Goal: Task Accomplishment & Management: Use online tool/utility

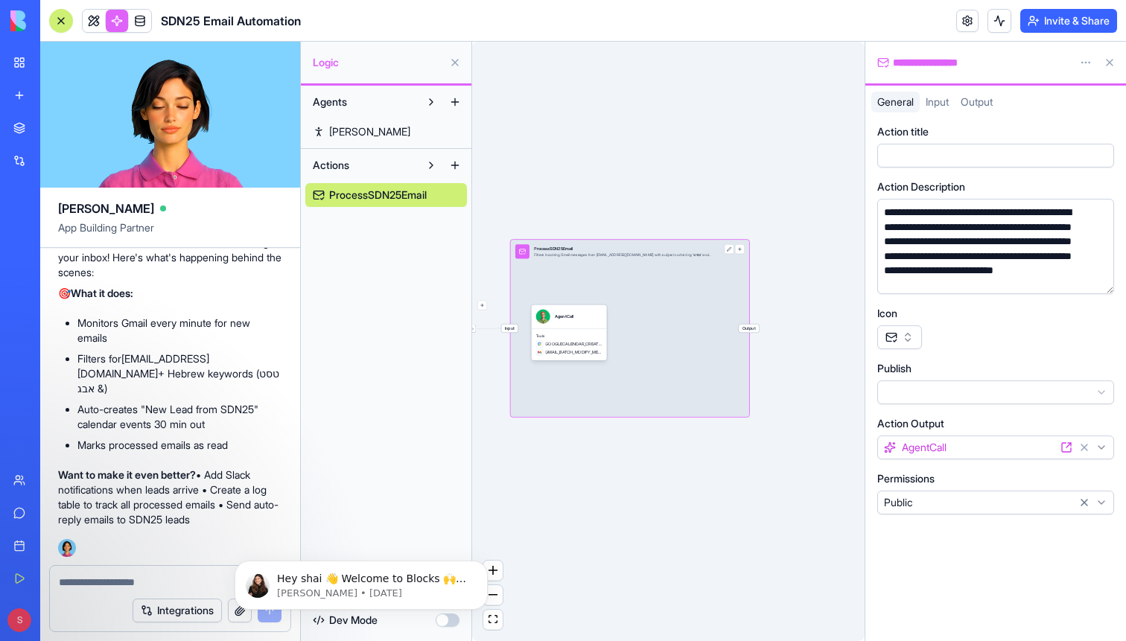
scroll to position [1437, 0]
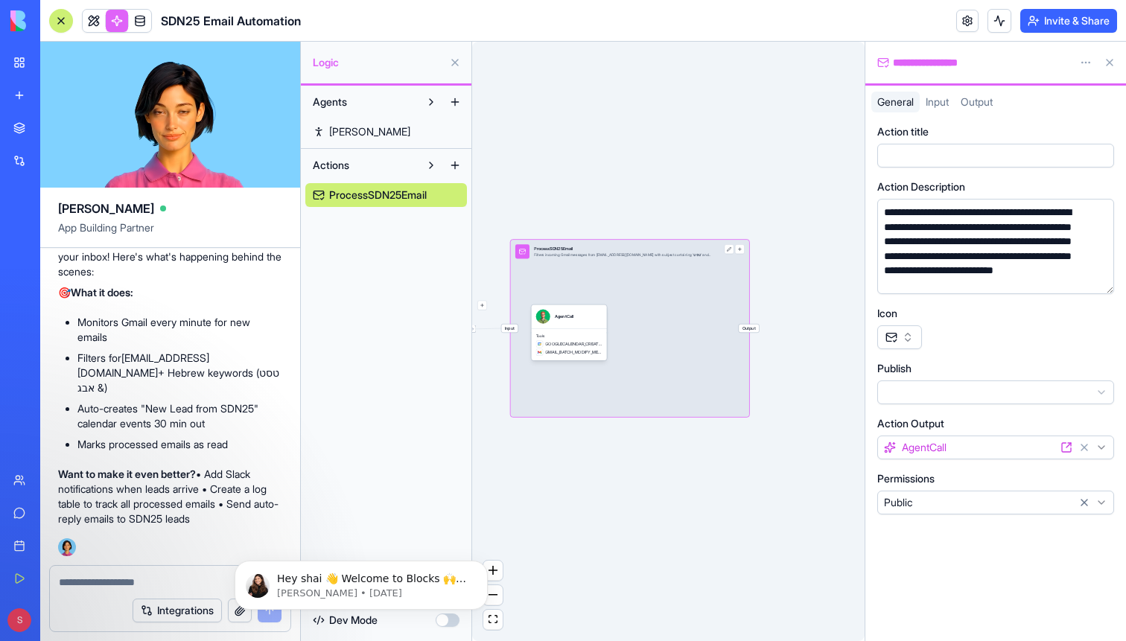
click at [116, 579] on textarea at bounding box center [170, 582] width 223 height 15
type textarea "*"
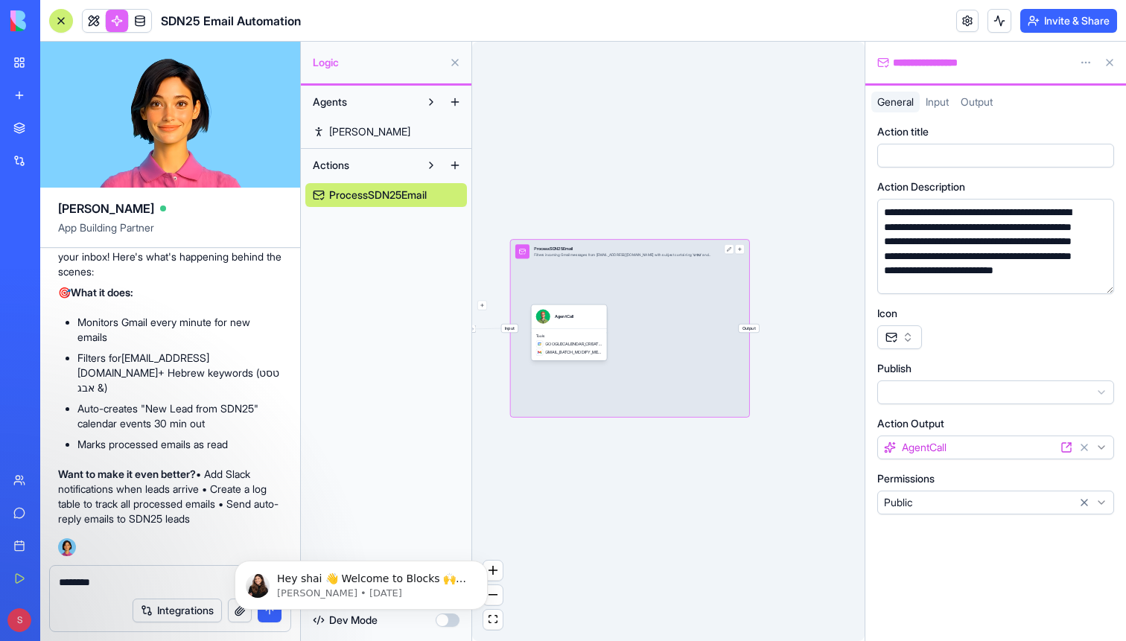
type textarea "*********"
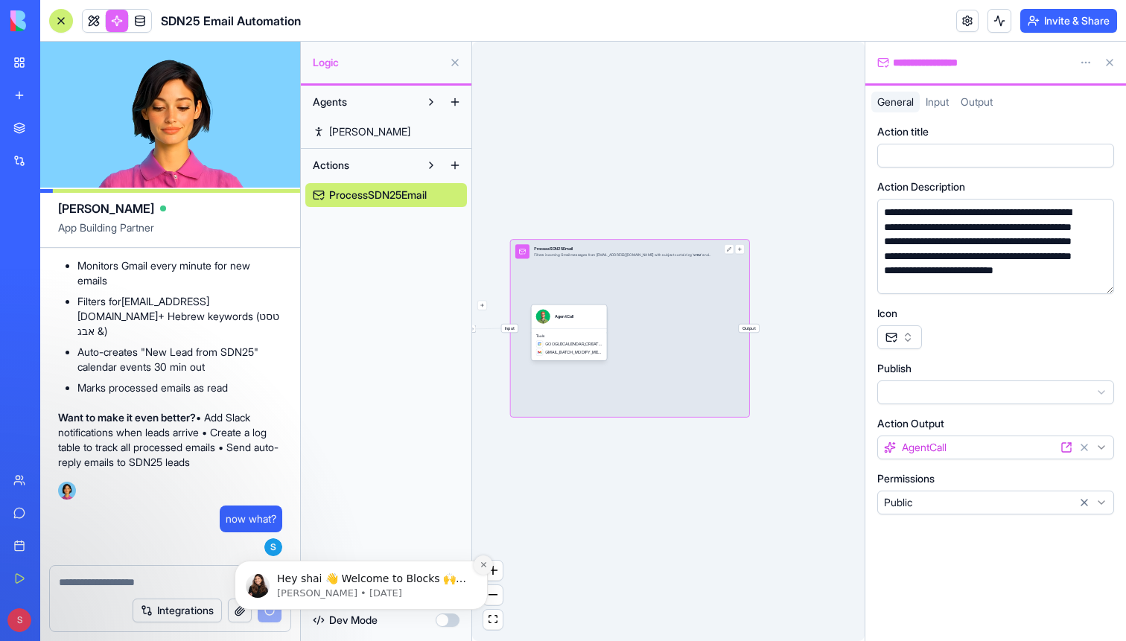
click at [484, 566] on icon "Dismiss notification" at bounding box center [482, 564] width 5 height 5
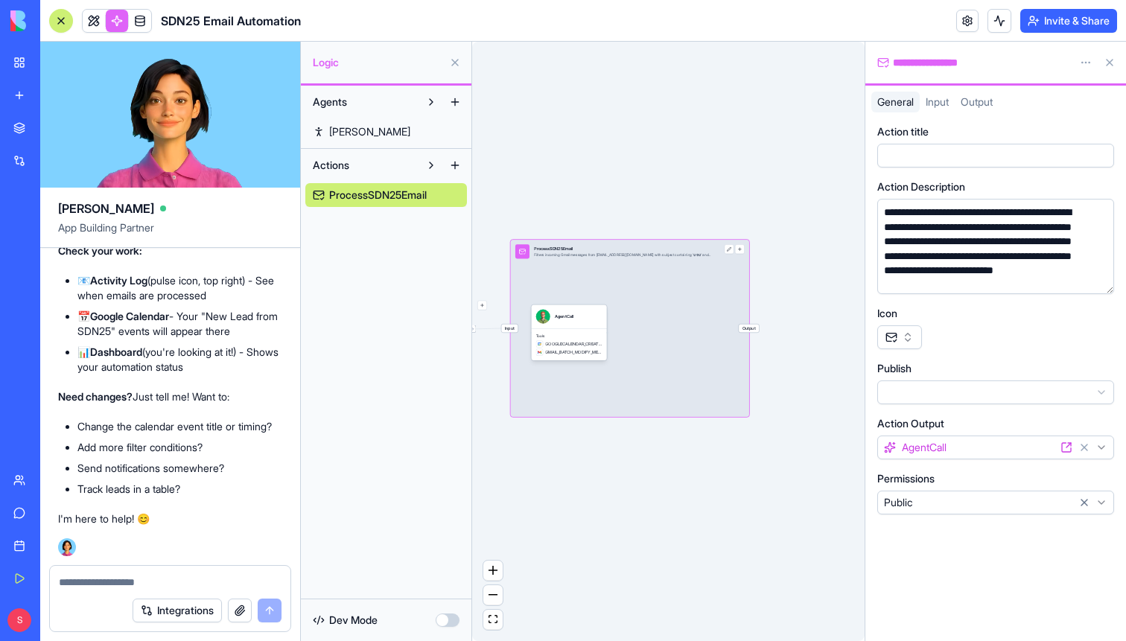
scroll to position [2121, 0]
click at [142, 580] on textarea at bounding box center [170, 582] width 223 height 15
type textarea "*"
type textarea "**********"
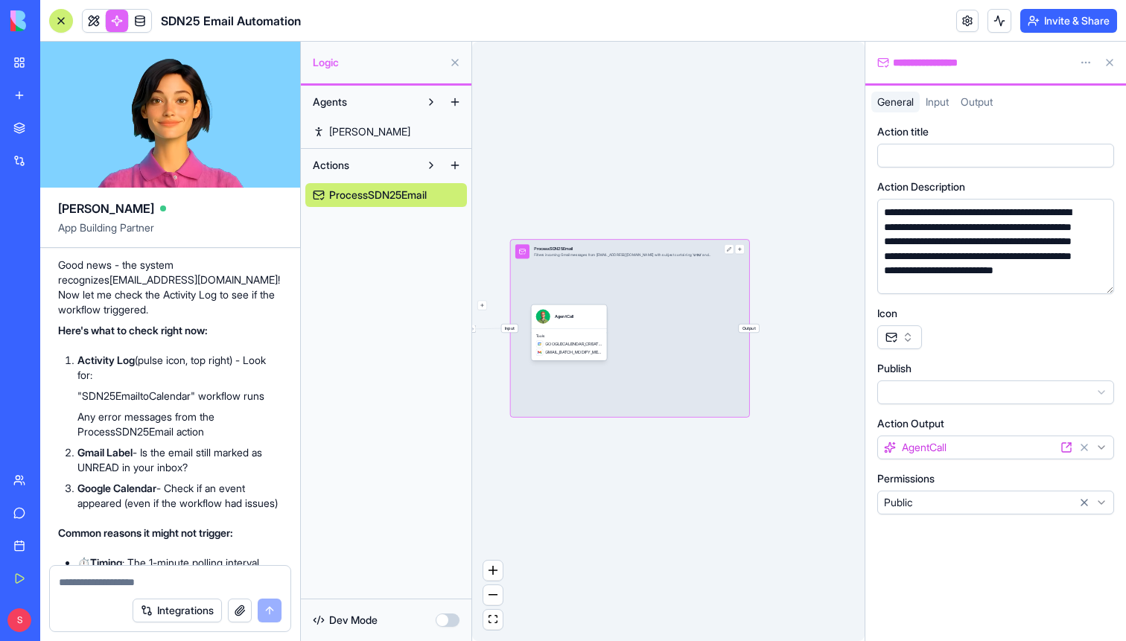
scroll to position [2595, 0]
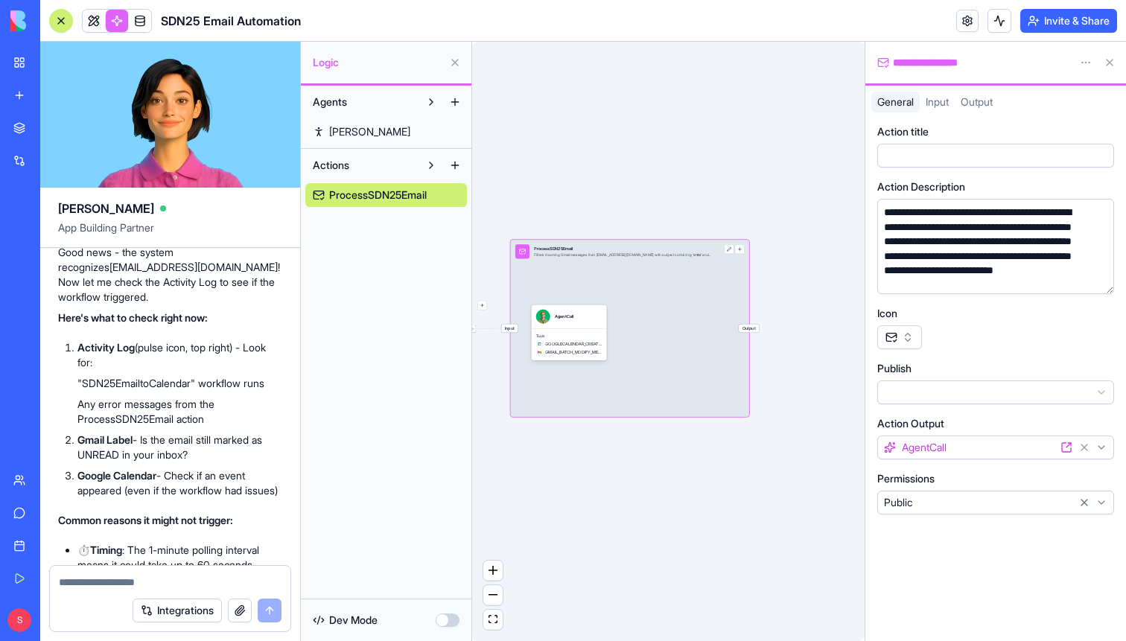
click at [112, 19] on link at bounding box center [117, 21] width 22 height 22
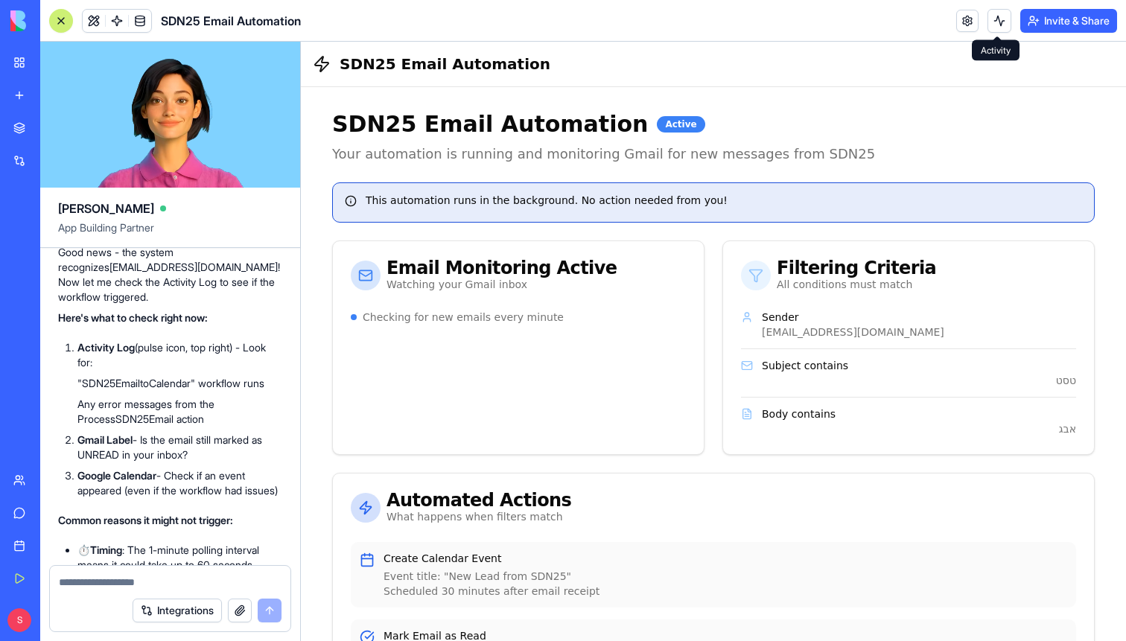
click at [996, 22] on button at bounding box center [1000, 21] width 24 height 24
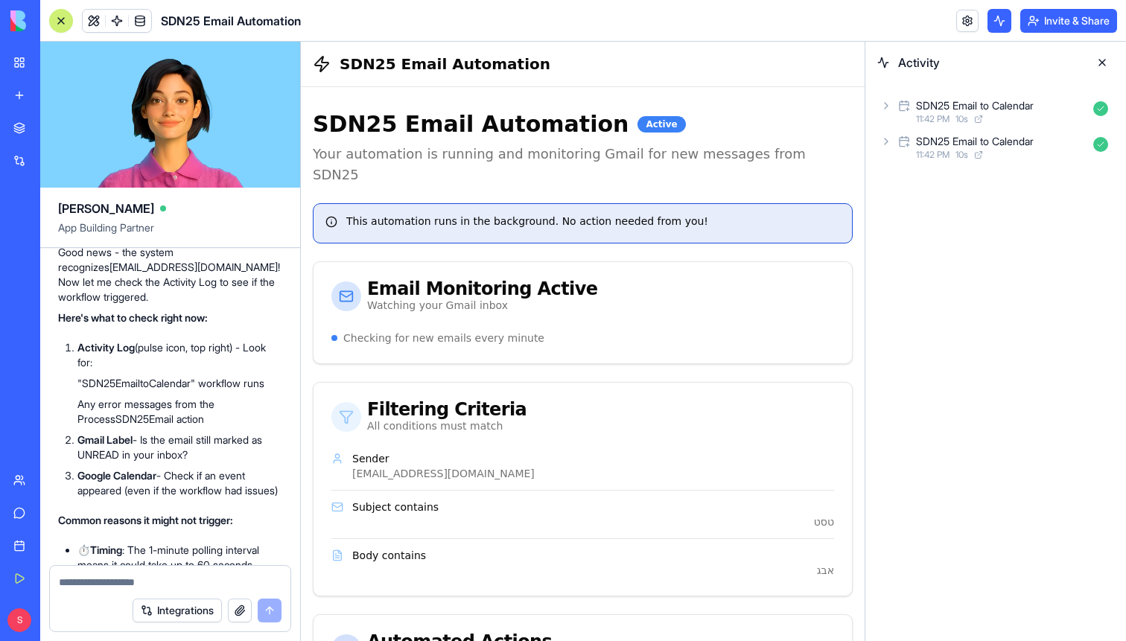
click at [883, 107] on icon at bounding box center [886, 106] width 12 height 12
click at [905, 144] on icon at bounding box center [901, 145] width 12 height 12
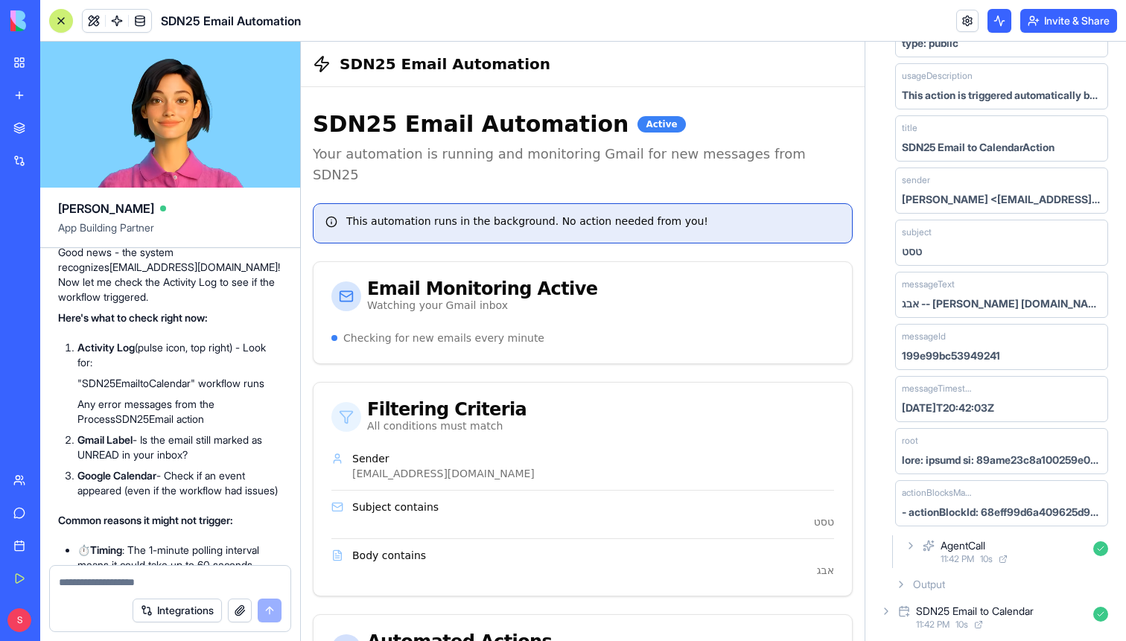
scroll to position [470, 0]
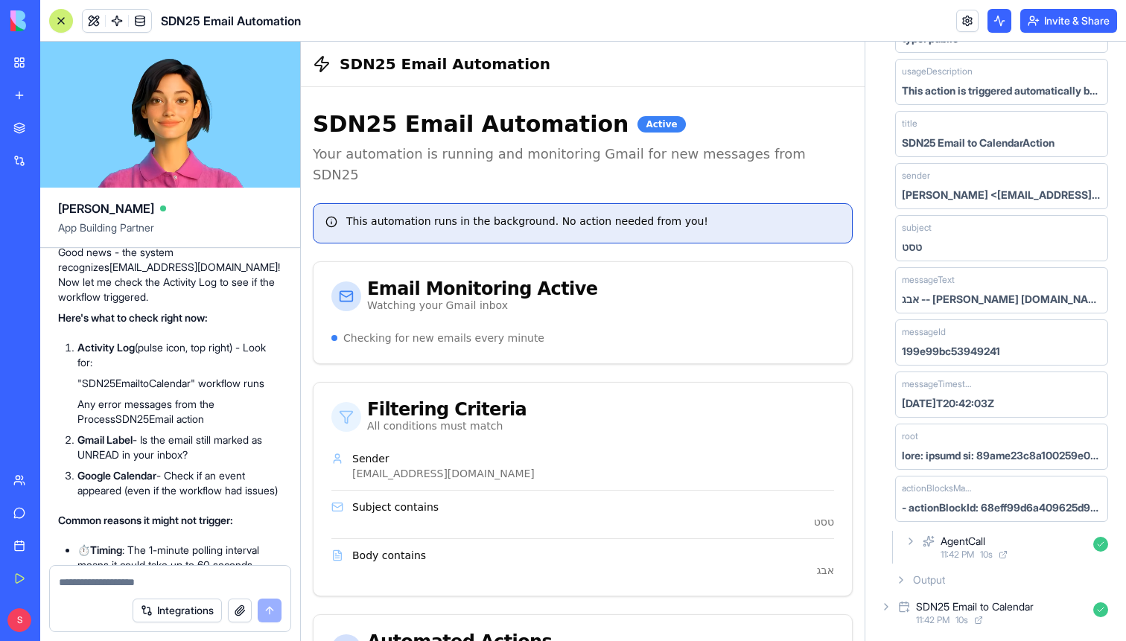
click at [81, 578] on textarea at bounding box center [170, 582] width 223 height 15
type textarea "**********"
click at [270, 608] on button "submit" at bounding box center [270, 611] width 24 height 24
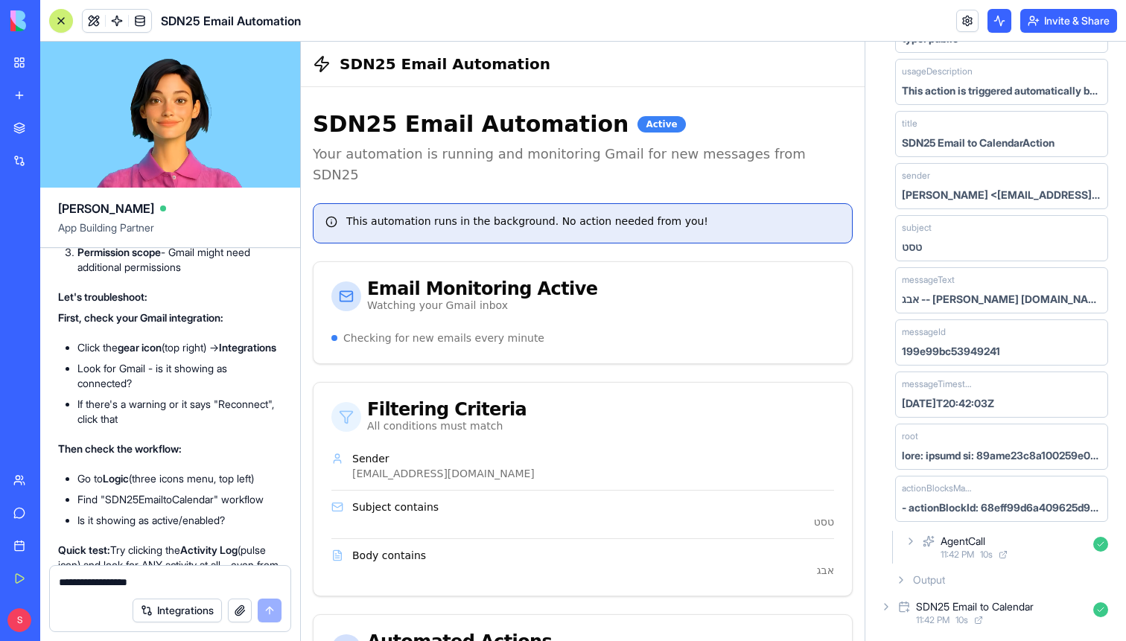
scroll to position [3443, 0]
click at [961, 20] on link at bounding box center [967, 21] width 22 height 22
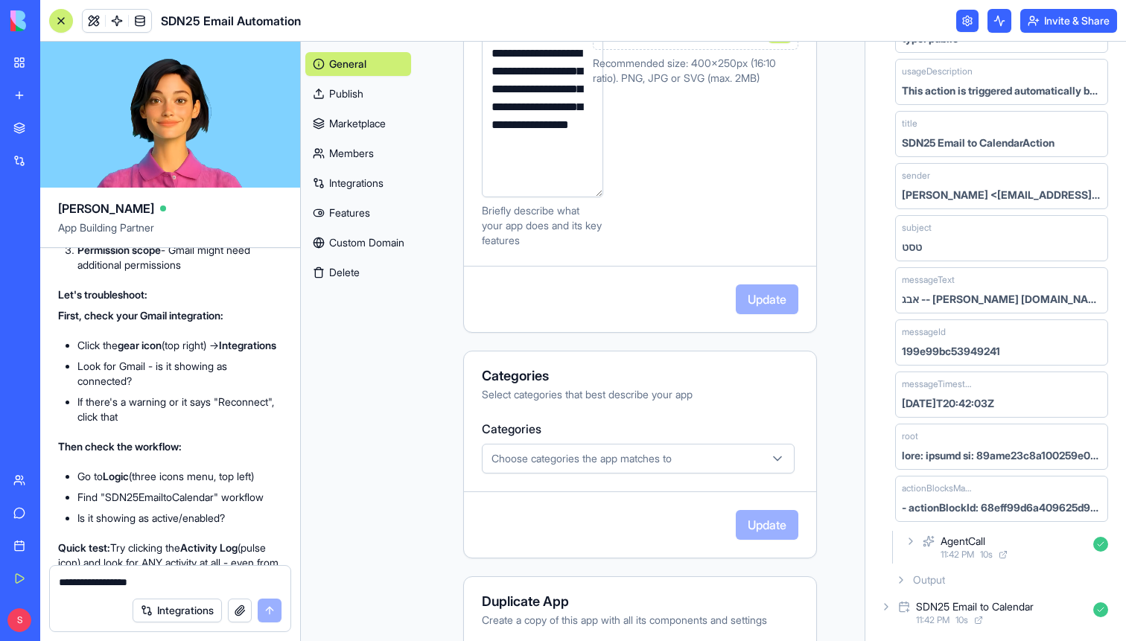
scroll to position [402, 0]
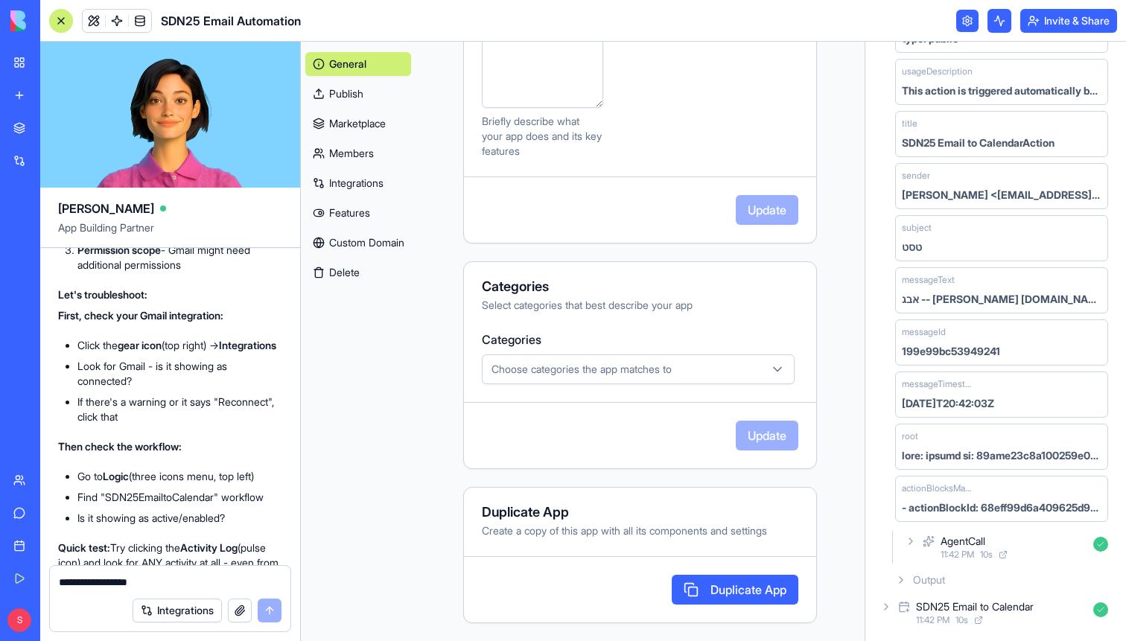
click at [379, 185] on link "Integrations" at bounding box center [358, 183] width 106 height 24
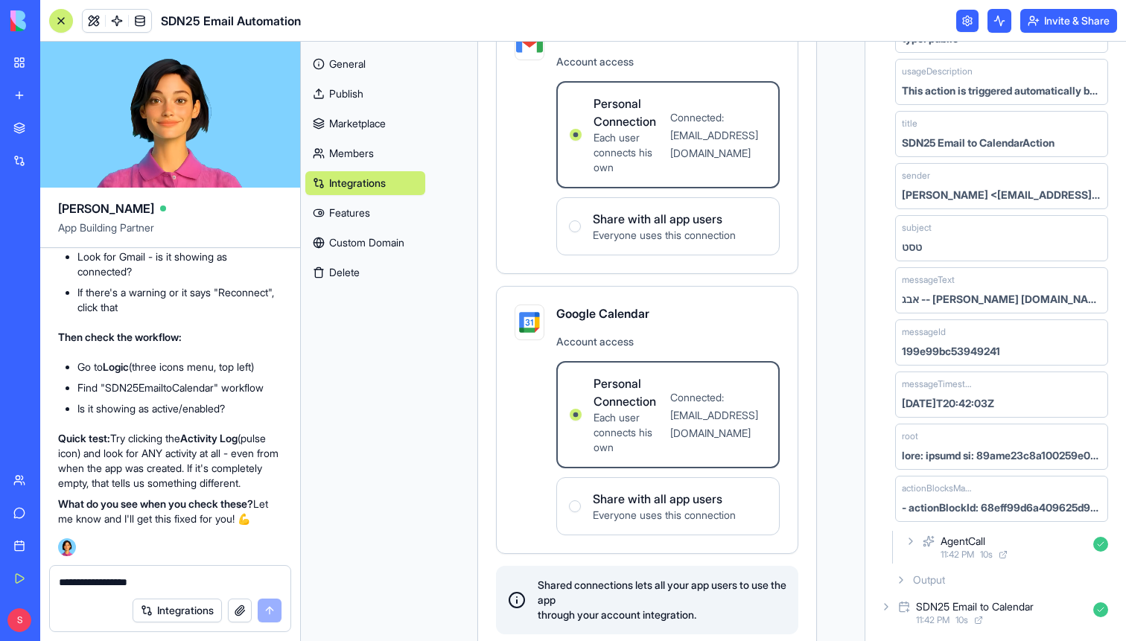
scroll to position [3594, 0]
click at [111, 20] on link at bounding box center [117, 21] width 22 height 22
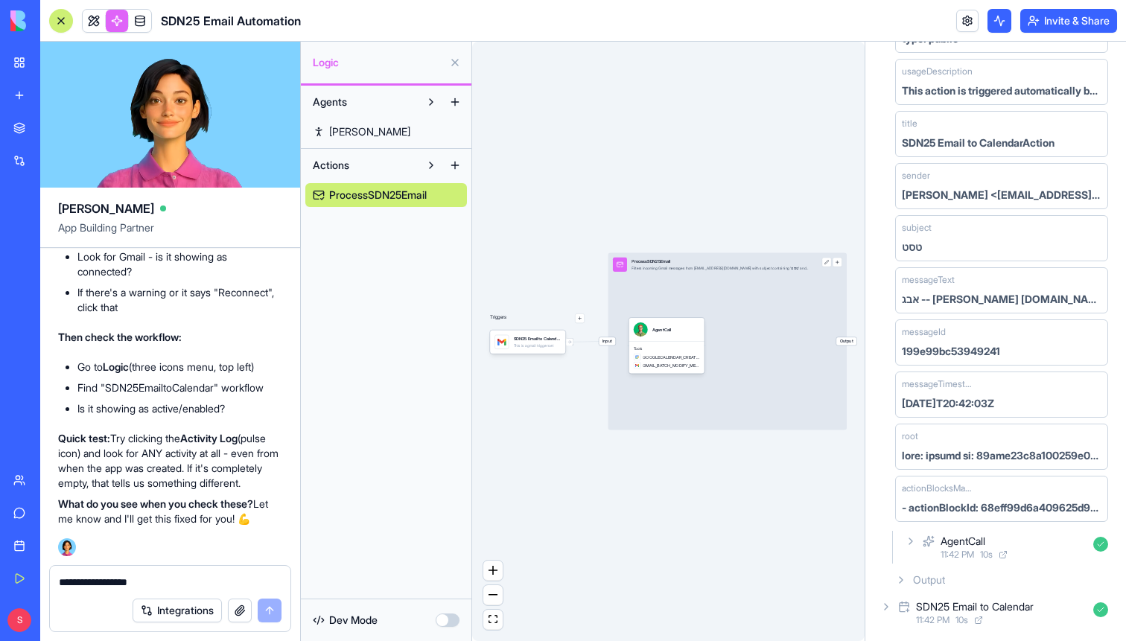
click at [431, 103] on button at bounding box center [431, 102] width 24 height 24
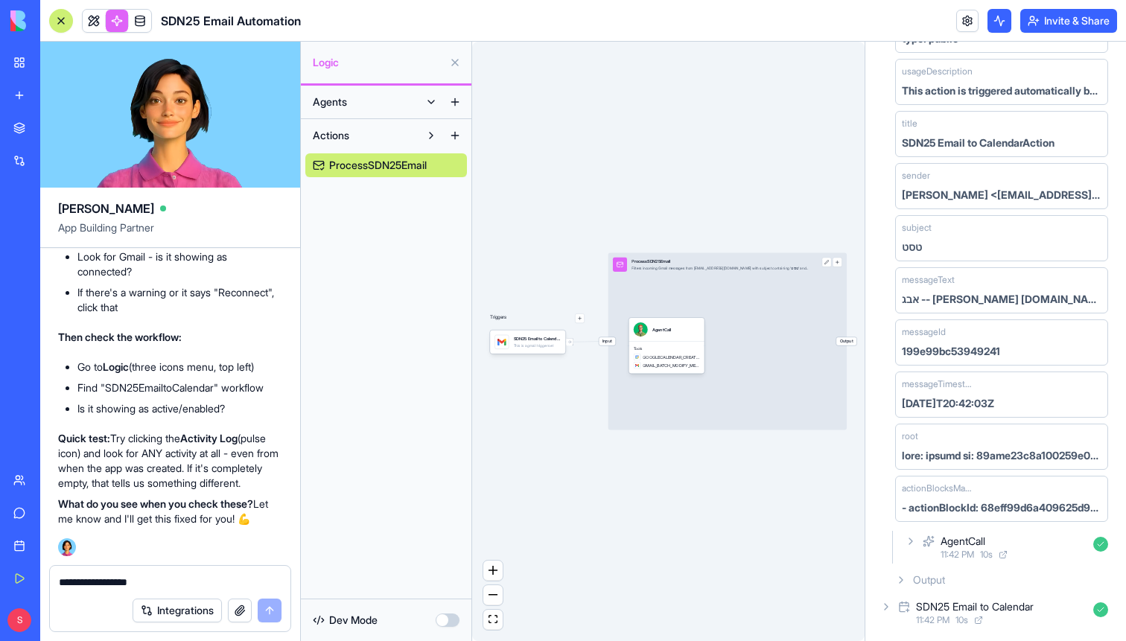
click at [431, 103] on button at bounding box center [431, 102] width 24 height 24
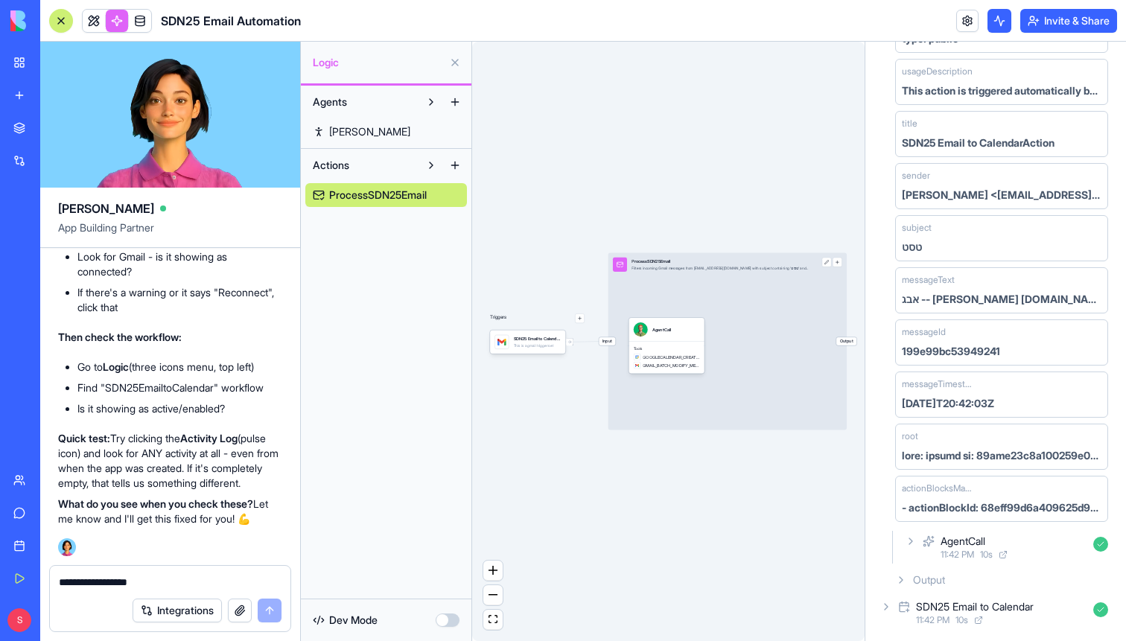
click at [397, 131] on link "[PERSON_NAME]" at bounding box center [386, 132] width 162 height 24
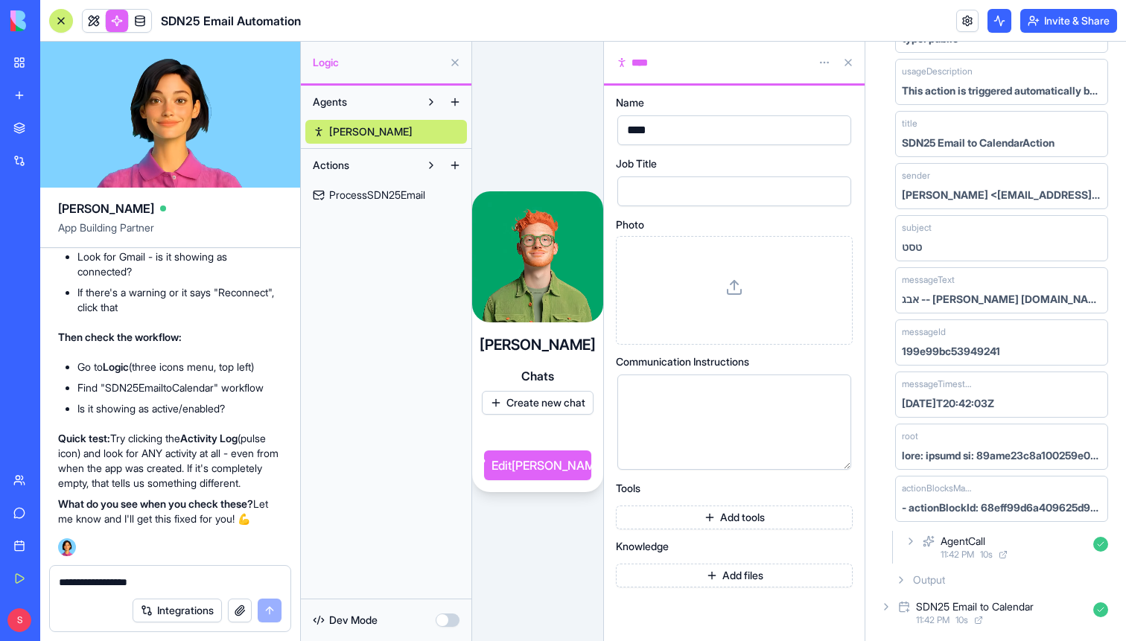
click at [388, 196] on span "ProcessSDN25Email" at bounding box center [377, 195] width 96 height 15
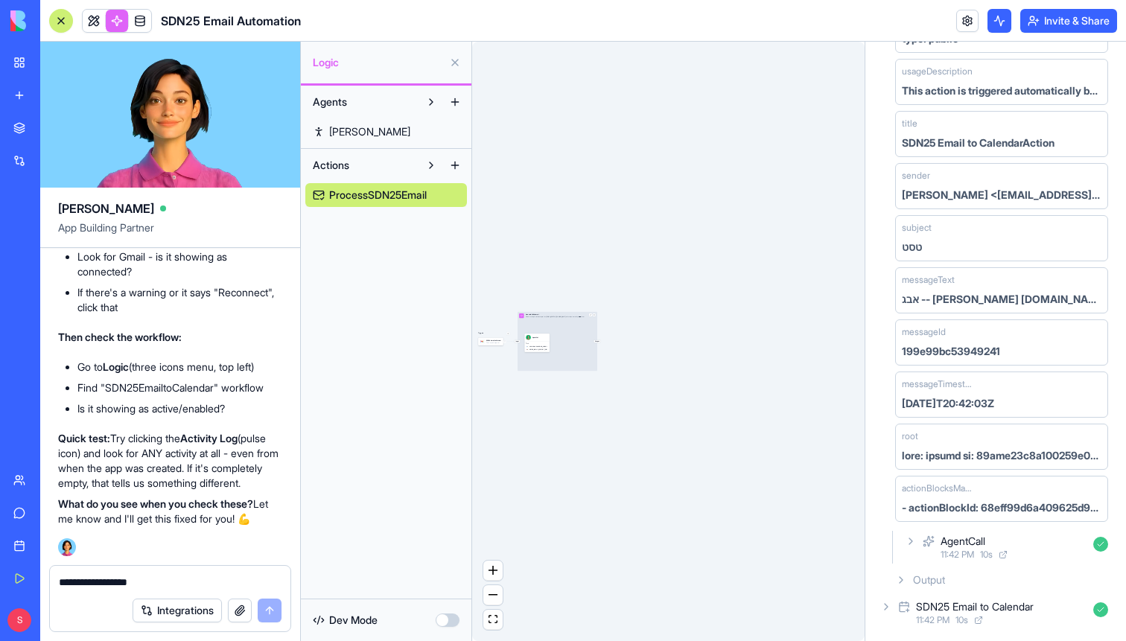
click at [574, 334] on div "Input ProcessSDN25Email Filters incoming Gmail messages from [EMAIL_ADDRESS][DO…" at bounding box center [558, 341] width 80 height 59
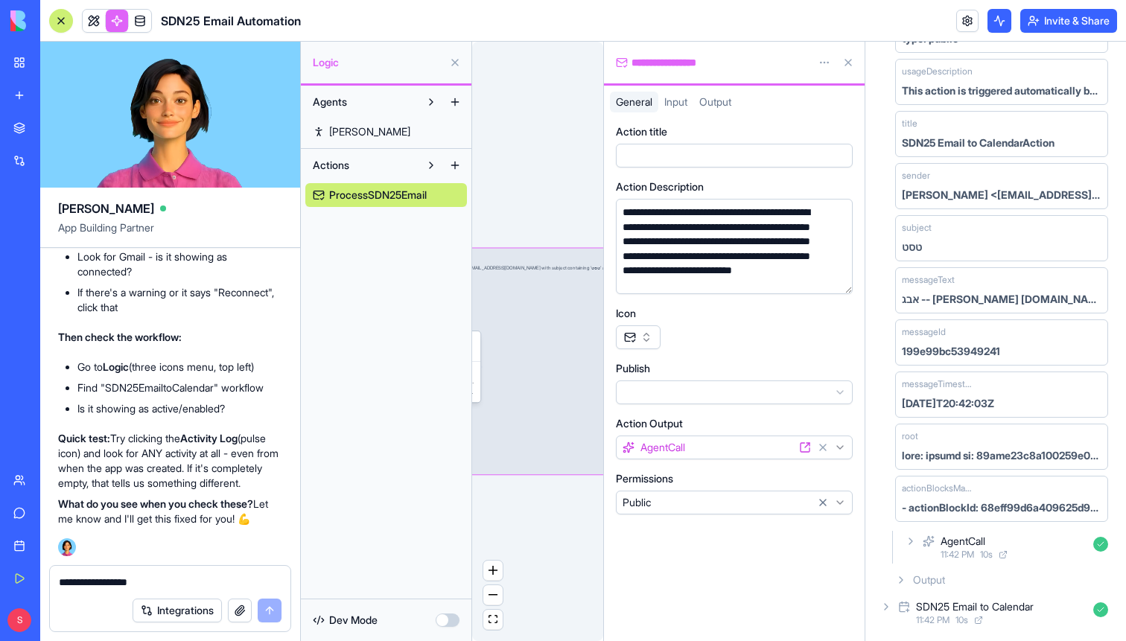
click at [851, 60] on button at bounding box center [848, 63] width 24 height 24
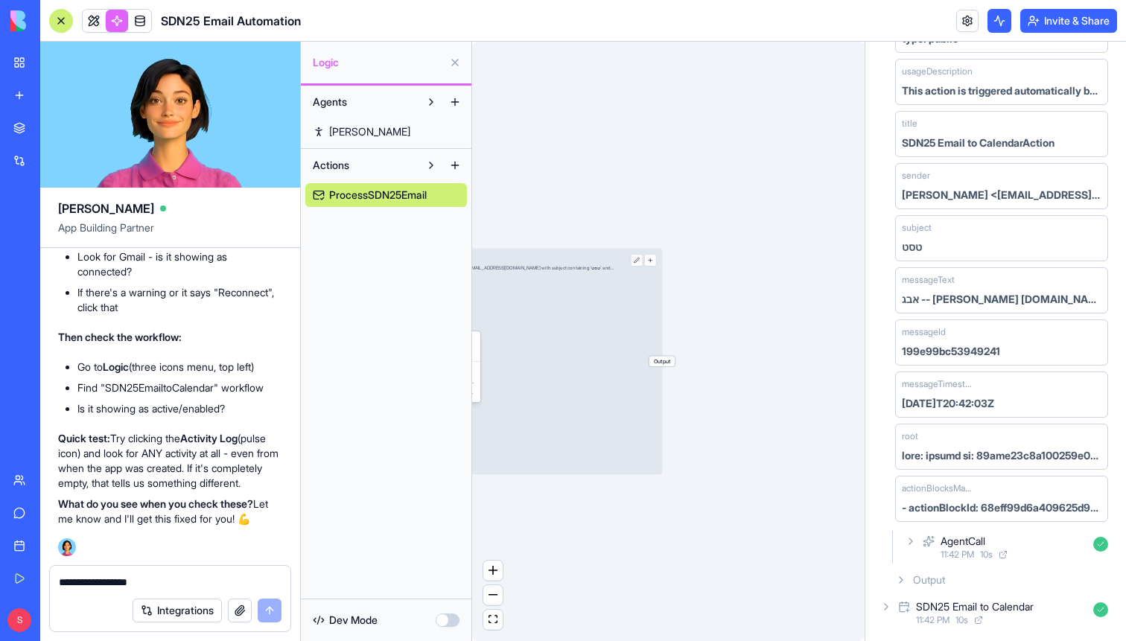
drag, startPoint x: 606, startPoint y: 337, endPoint x: 863, endPoint y: 323, distance: 257.3
click at [863, 324] on div "Triggers SDN25 Email to CalendarTrigger This is a gmail trigger set Input Proce…" at bounding box center [668, 342] width 392 height 600
click at [116, 579] on textarea "**********" at bounding box center [170, 582] width 223 height 15
drag, startPoint x: 107, startPoint y: 377, endPoint x: 220, endPoint y: 376, distance: 114.0
click at [220, 381] on li "Find "SDN25EmailtoCalendar" workflow" at bounding box center [179, 388] width 205 height 15
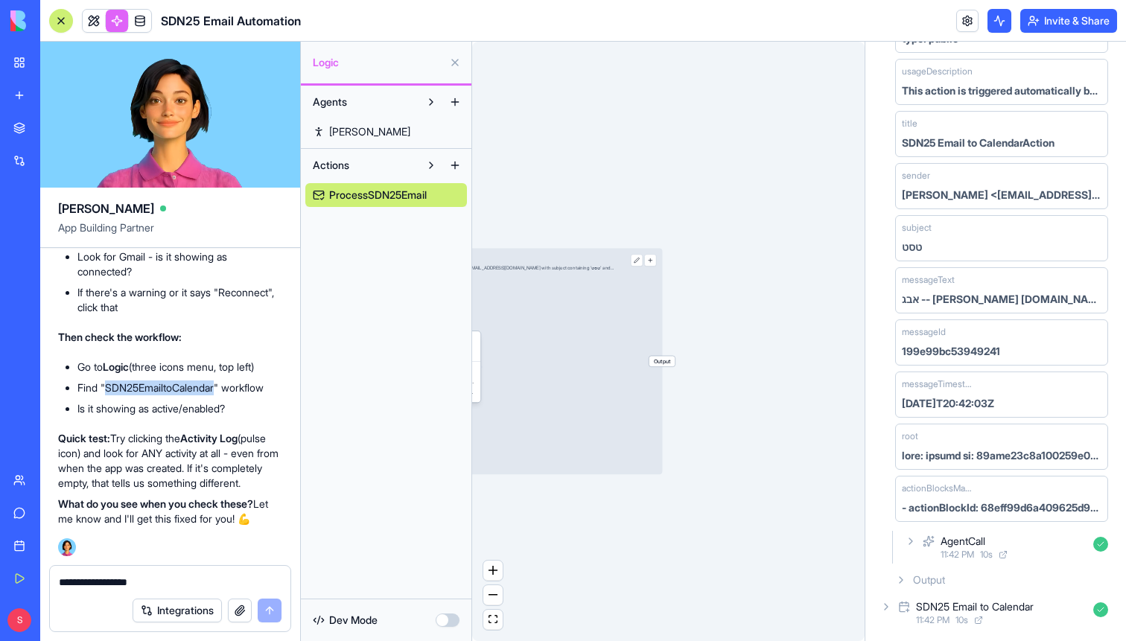
copy li "SDN25EmailtoCalendar"
click at [134, 584] on textarea "**********" at bounding box center [170, 582] width 223 height 15
paste textarea "**********"
type textarea "**********"
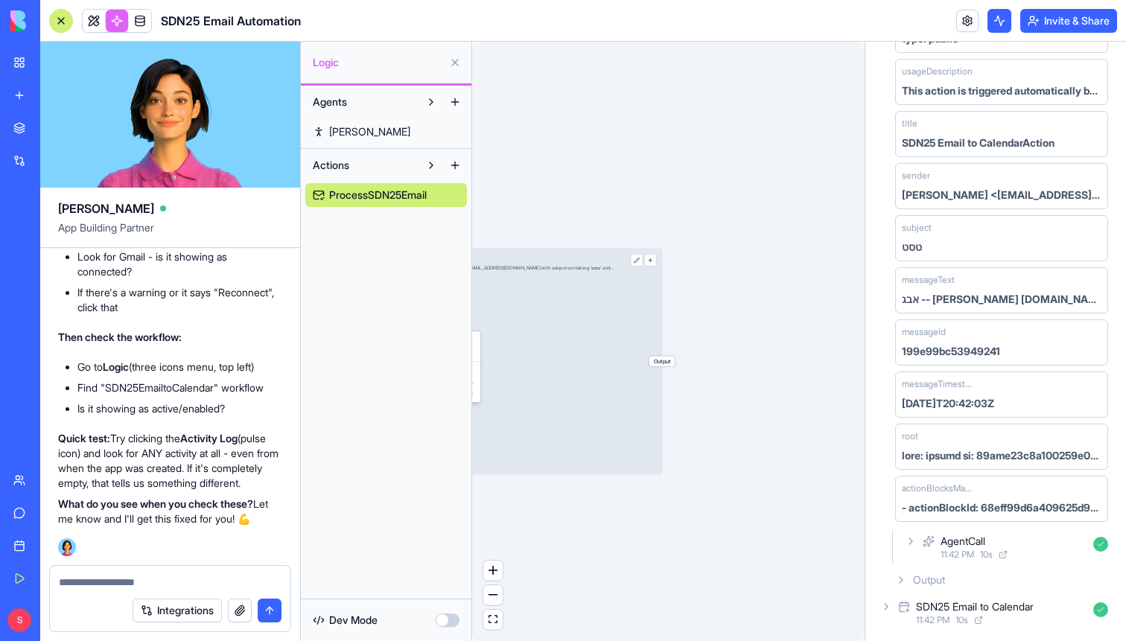
scroll to position [3654, 0]
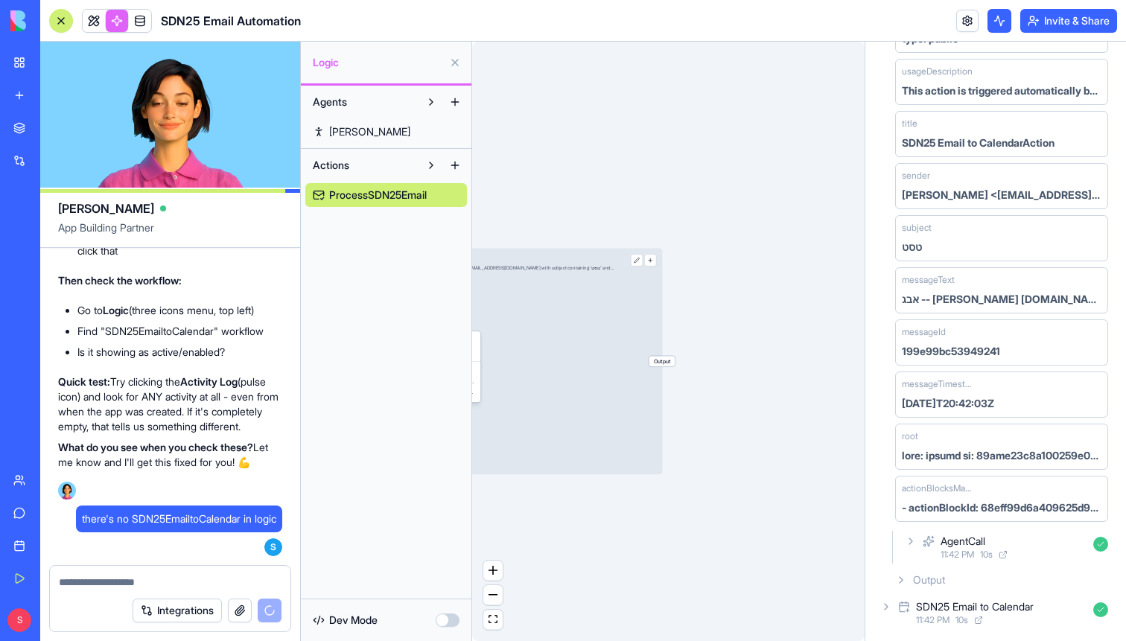
click at [402, 198] on span "ProcessSDN25Email" at bounding box center [378, 195] width 98 height 15
drag, startPoint x: 433, startPoint y: 195, endPoint x: 373, endPoint y: 191, distance: 59.7
click at [145, 579] on textarea at bounding box center [170, 582] width 223 height 15
paste textarea "**********"
type textarea "**********"
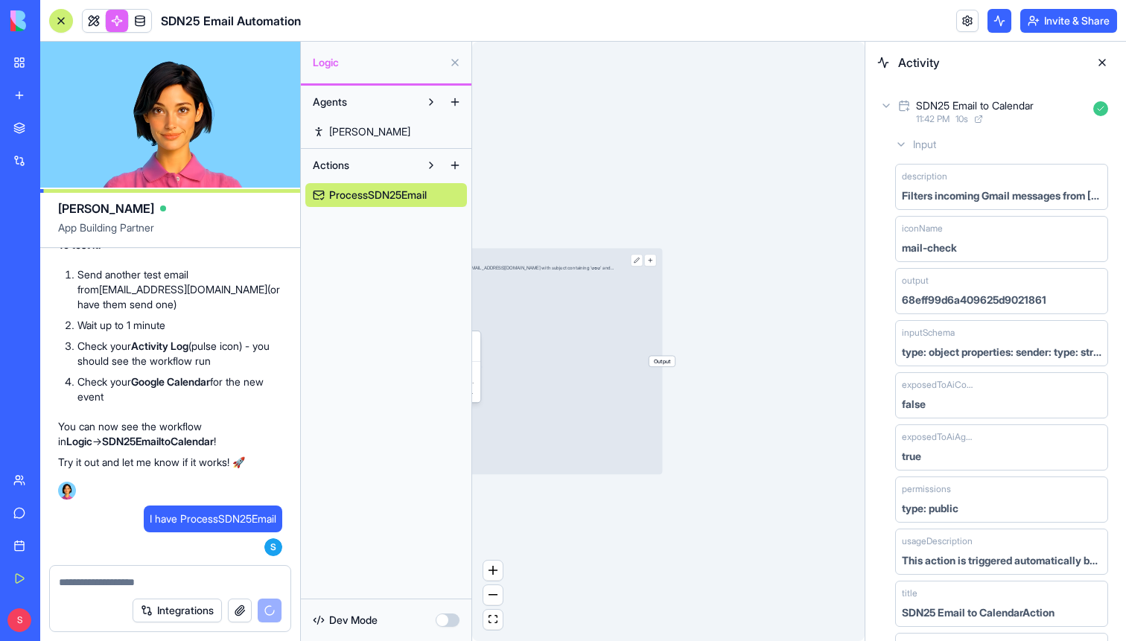
click at [1106, 65] on button at bounding box center [1102, 63] width 24 height 24
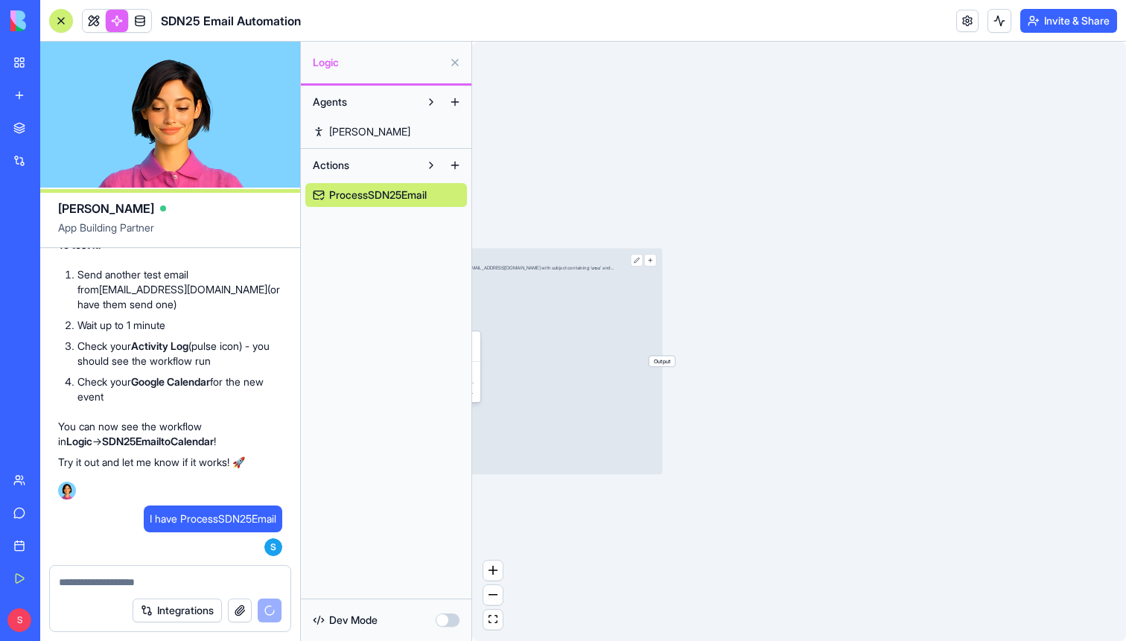
drag, startPoint x: 581, startPoint y: 383, endPoint x: 722, endPoint y: 378, distance: 141.6
click at [723, 378] on div "Triggers SDN25 Email to CalendarTrigger This is a gmail trigger set SDN25Emailt…" at bounding box center [799, 342] width 654 height 600
click at [669, 364] on span "Output" at bounding box center [662, 361] width 26 height 10
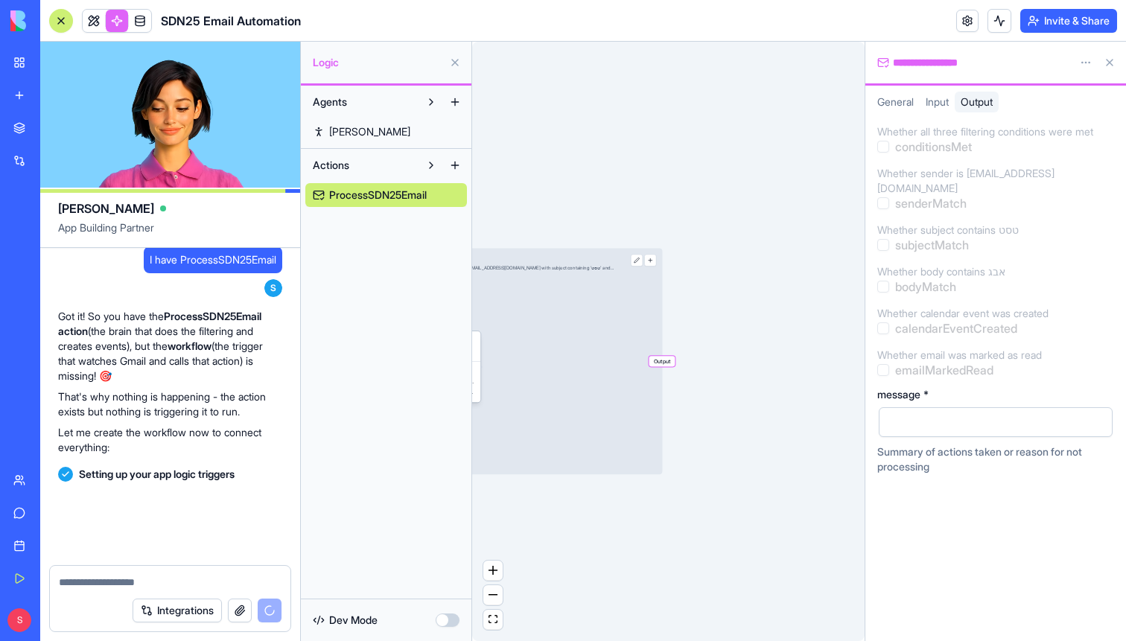
scroll to position [5236, 0]
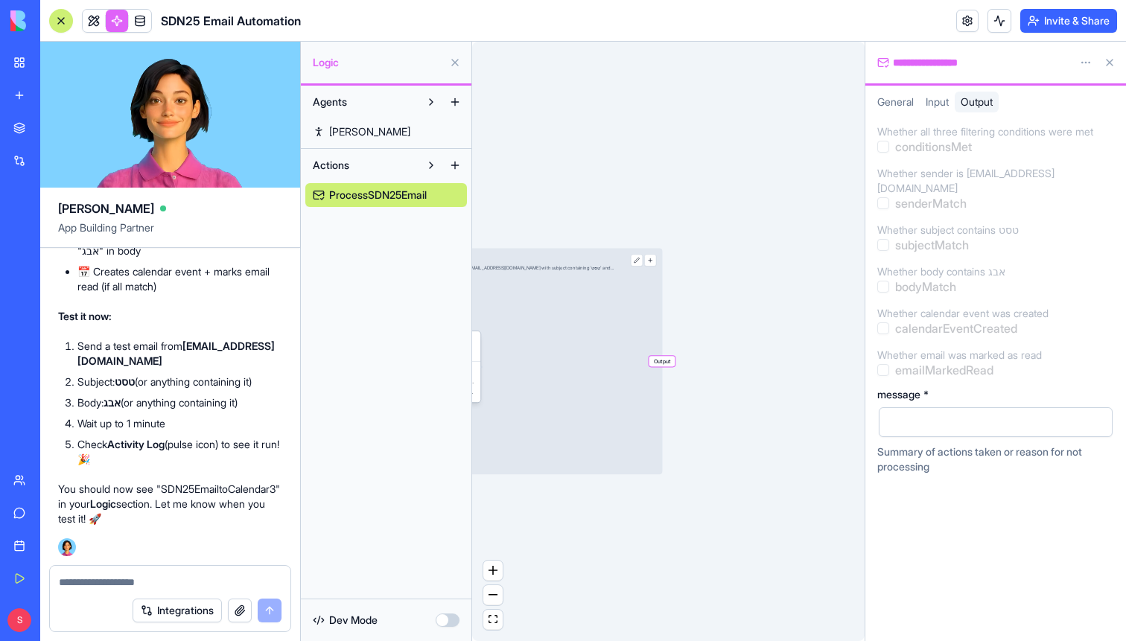
click at [204, 452] on li "Check Activity Log (pulse icon) to see it run! 🎉" at bounding box center [179, 452] width 205 height 30
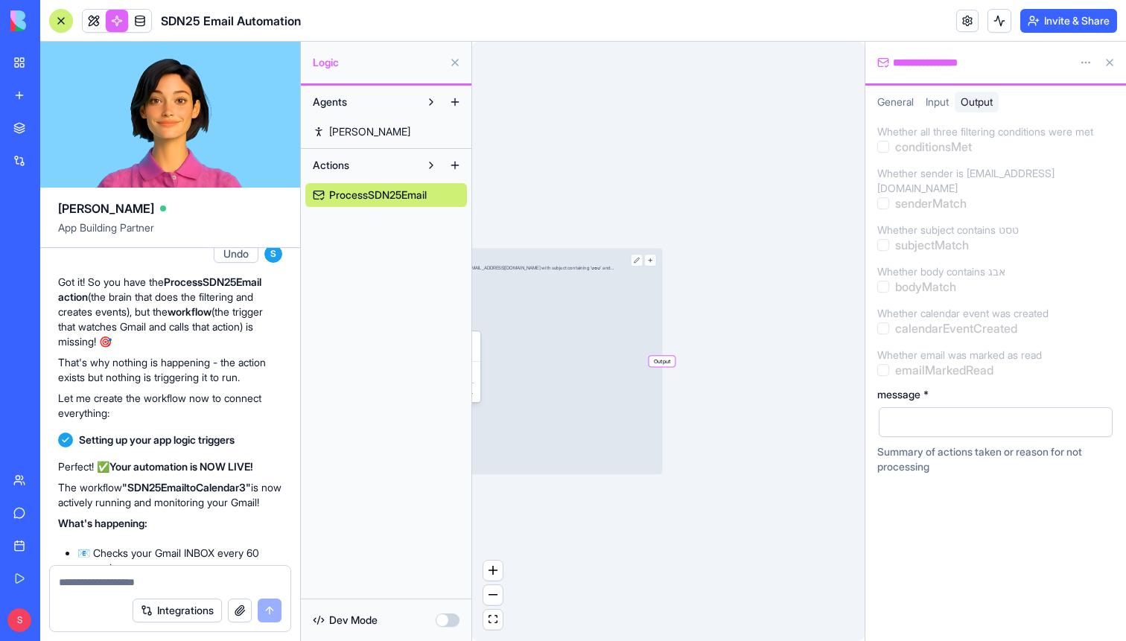
scroll to position [4799, 0]
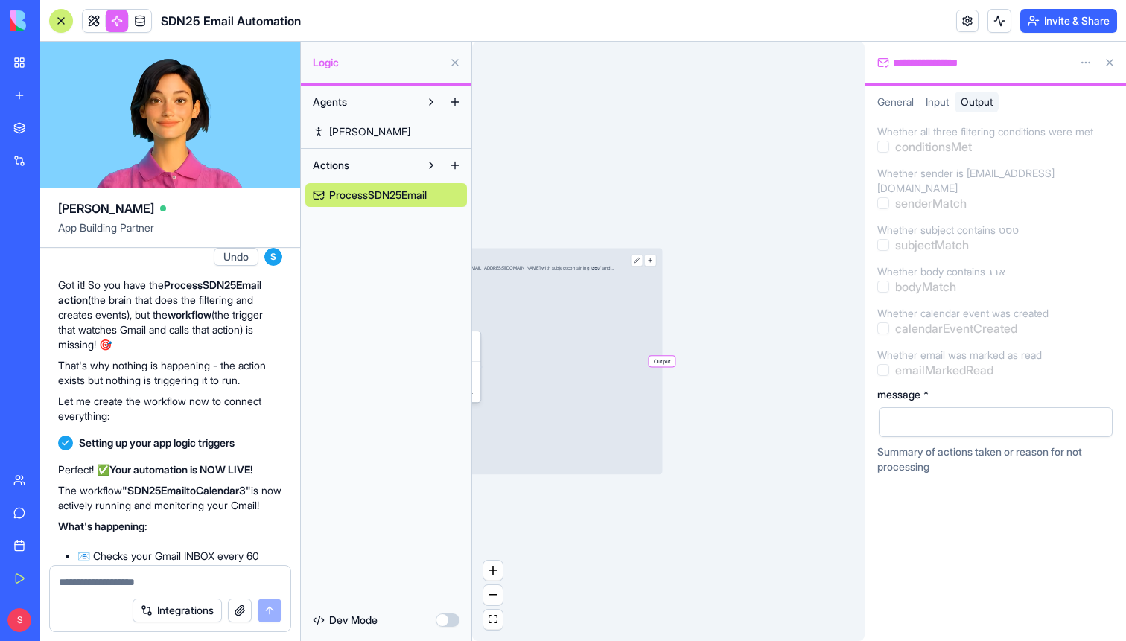
click at [153, 581] on textarea at bounding box center [170, 582] width 223 height 15
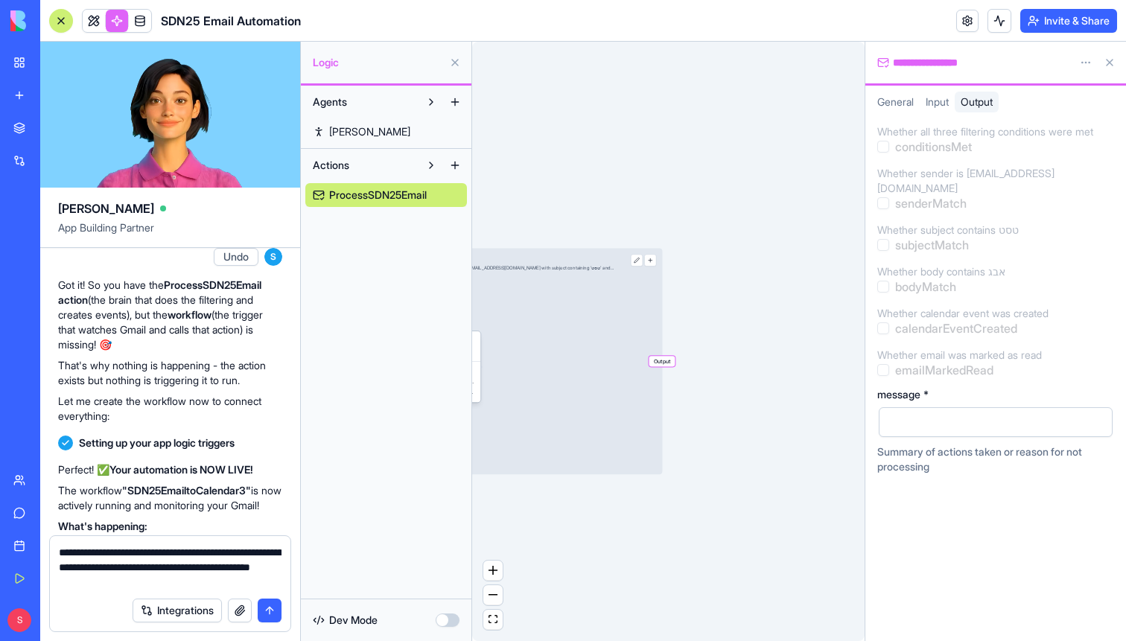
type textarea "**********"
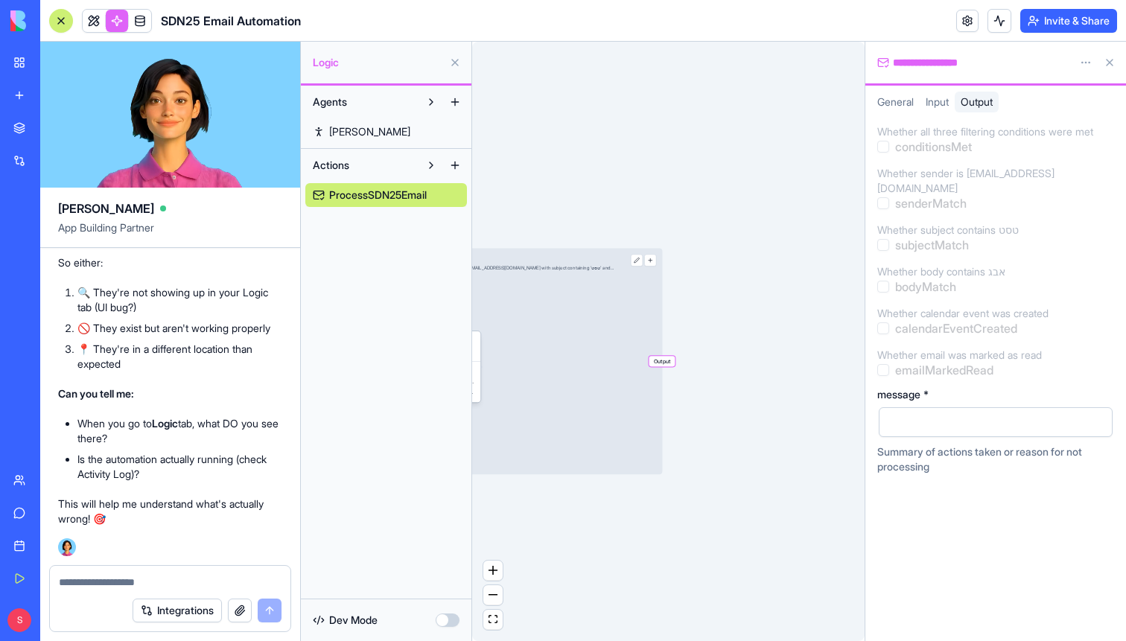
scroll to position [5939, 0]
paste textarea "**********"
type textarea "**********"
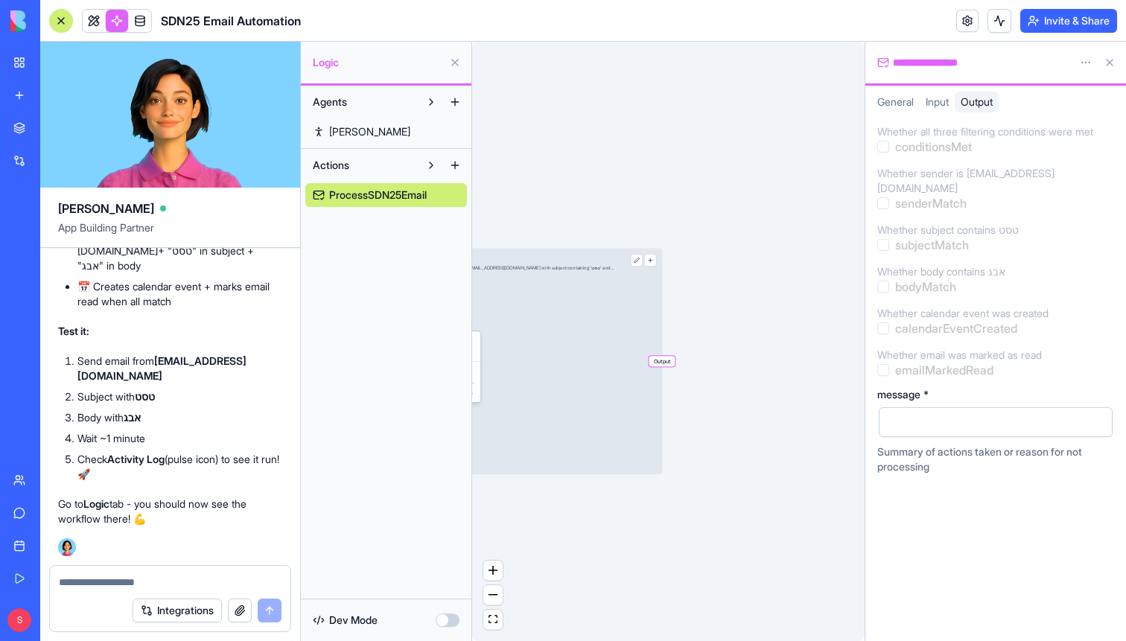
scroll to position [6698, 0]
click at [454, 64] on button at bounding box center [455, 63] width 24 height 24
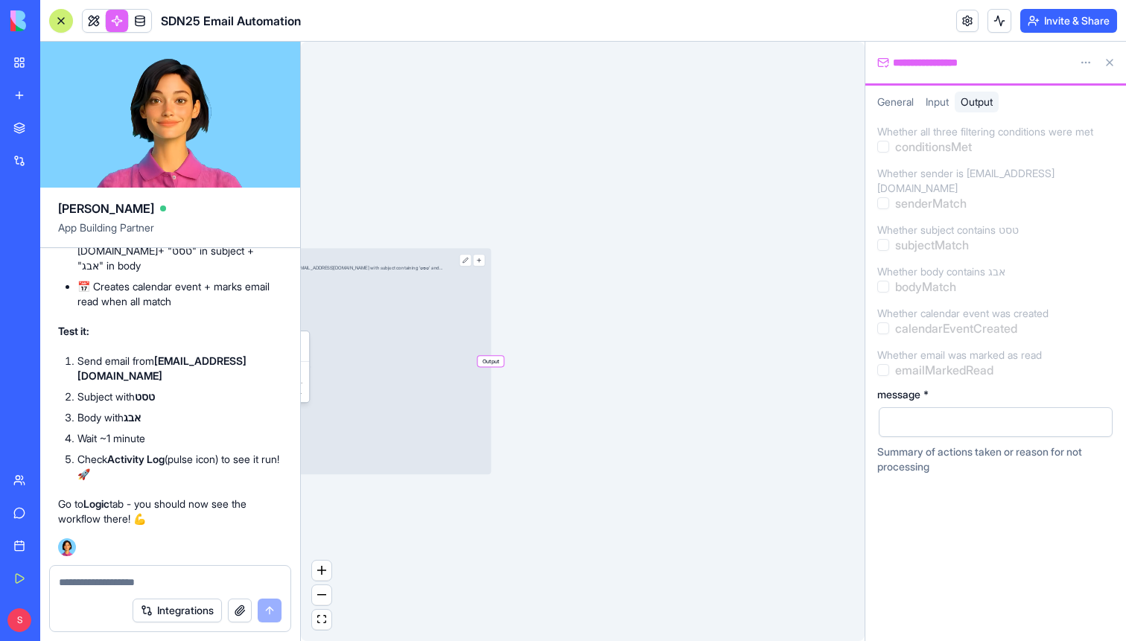
click at [118, 21] on link at bounding box center [117, 21] width 22 height 22
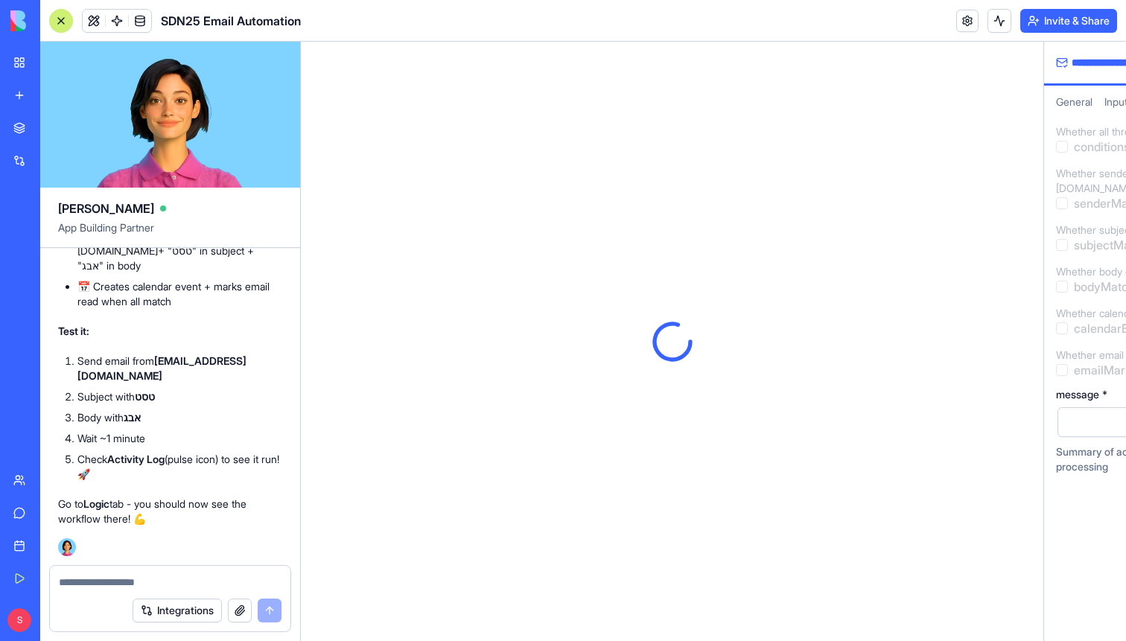
click at [118, 21] on link at bounding box center [117, 21] width 22 height 22
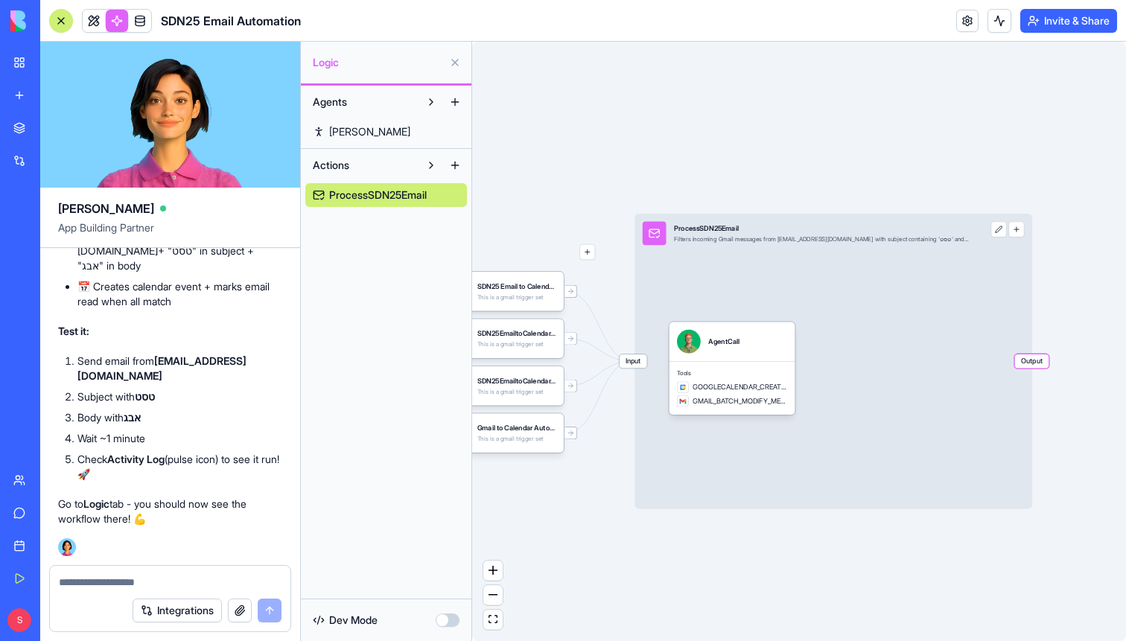
click at [1037, 363] on span "Output" at bounding box center [1032, 362] width 34 height 14
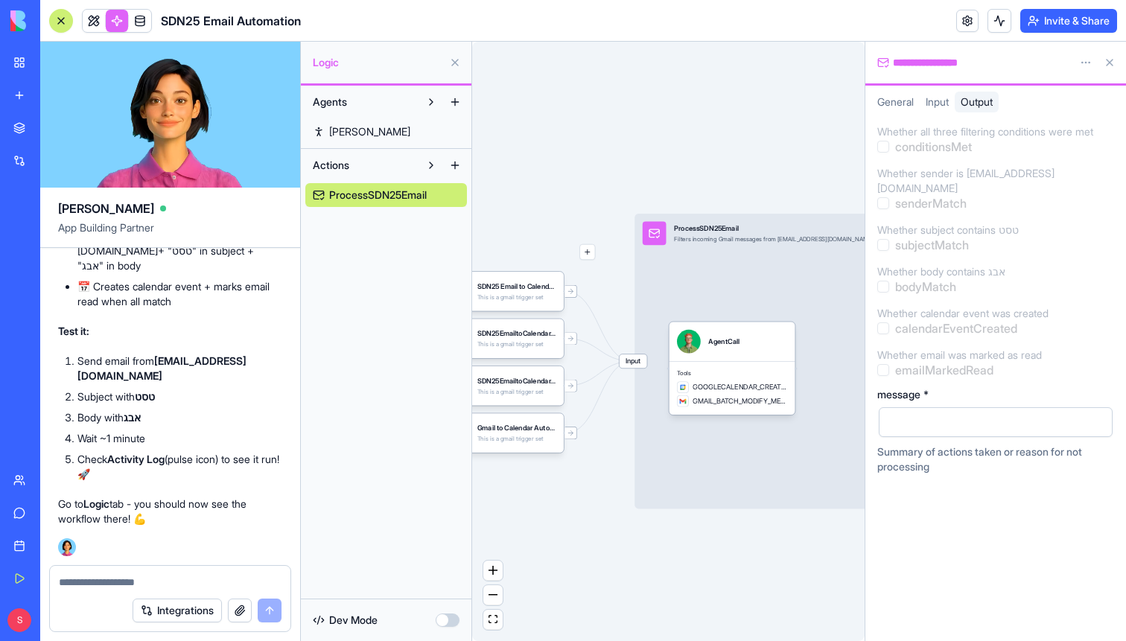
click at [162, 579] on textarea at bounding box center [170, 582] width 223 height 15
type textarea "*"
type textarea "**********"
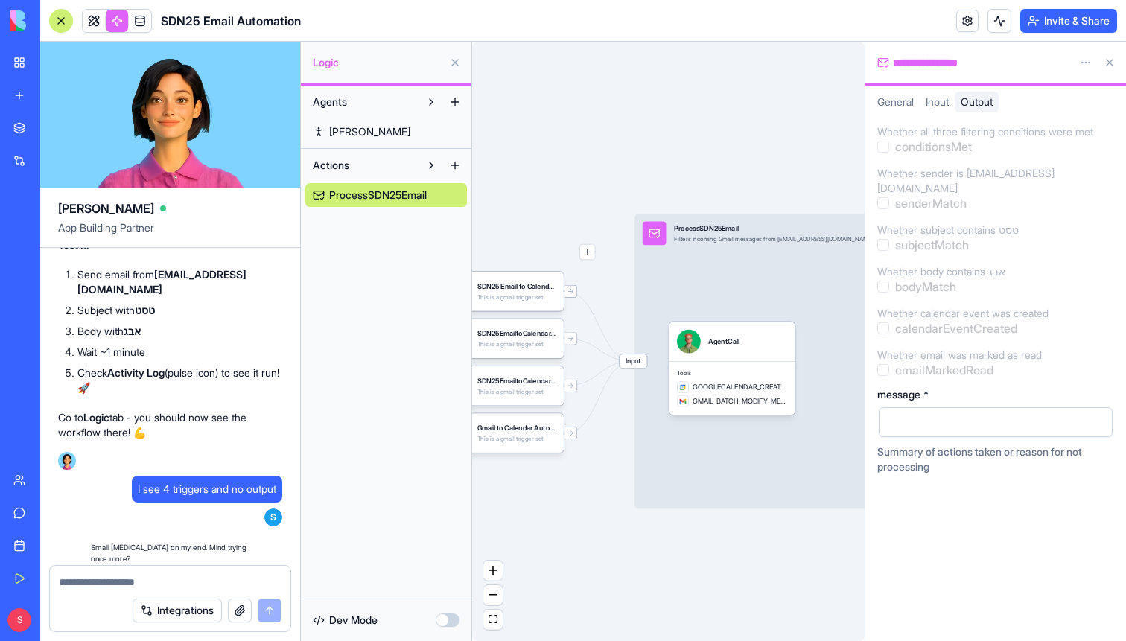
scroll to position [6827, 0]
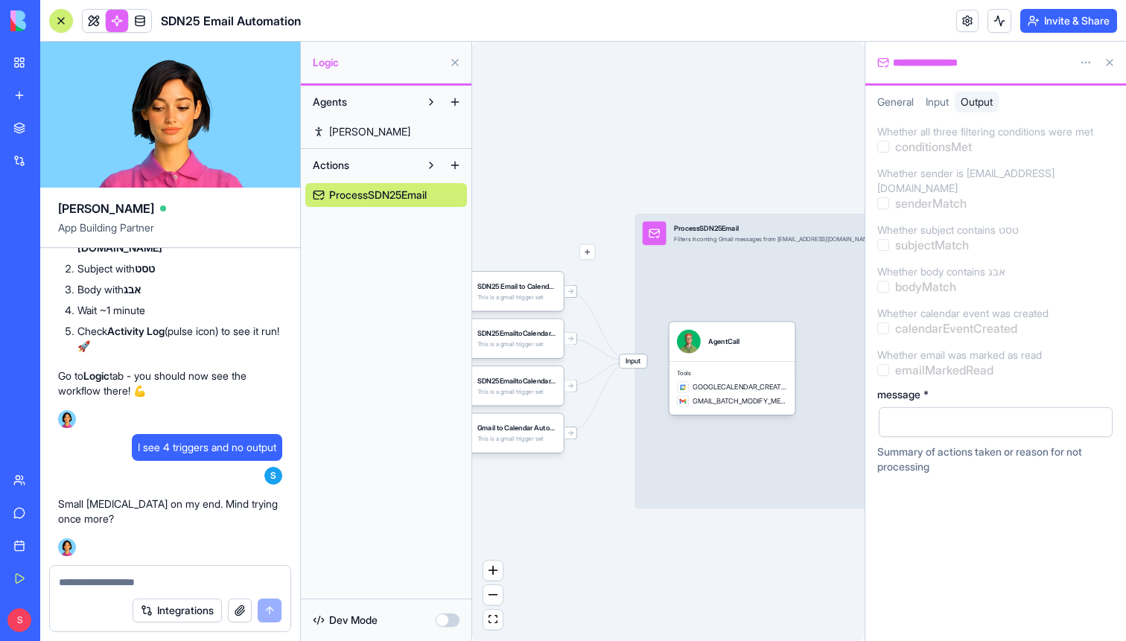
click at [210, 451] on span "I see 4 triggers and no output" at bounding box center [207, 447] width 139 height 15
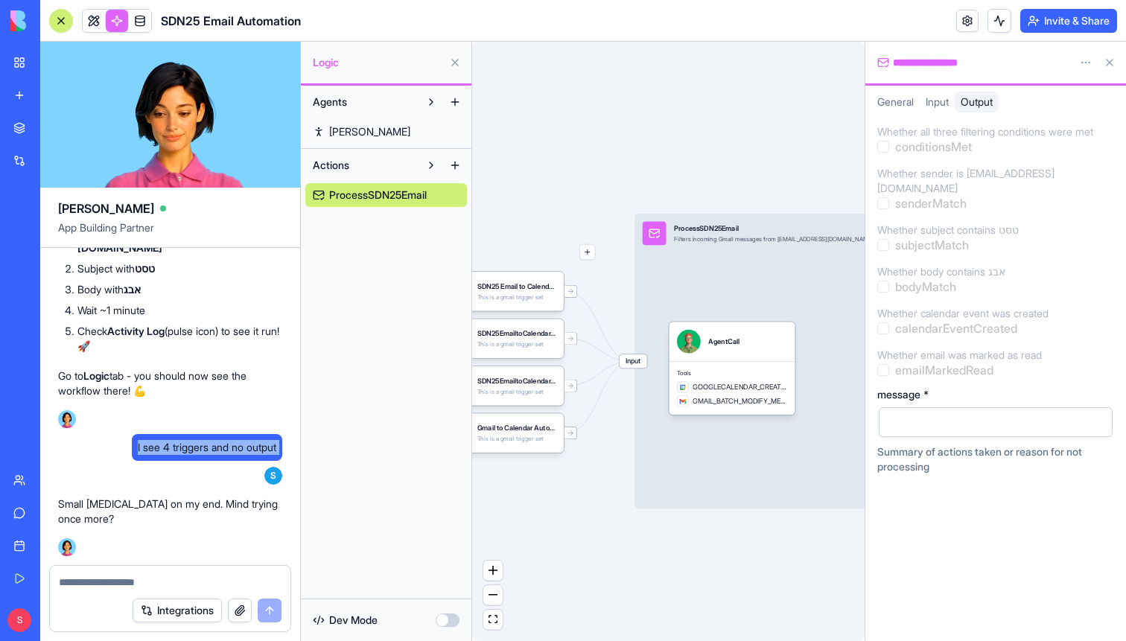
copy span "I see 4 triggers and no output"
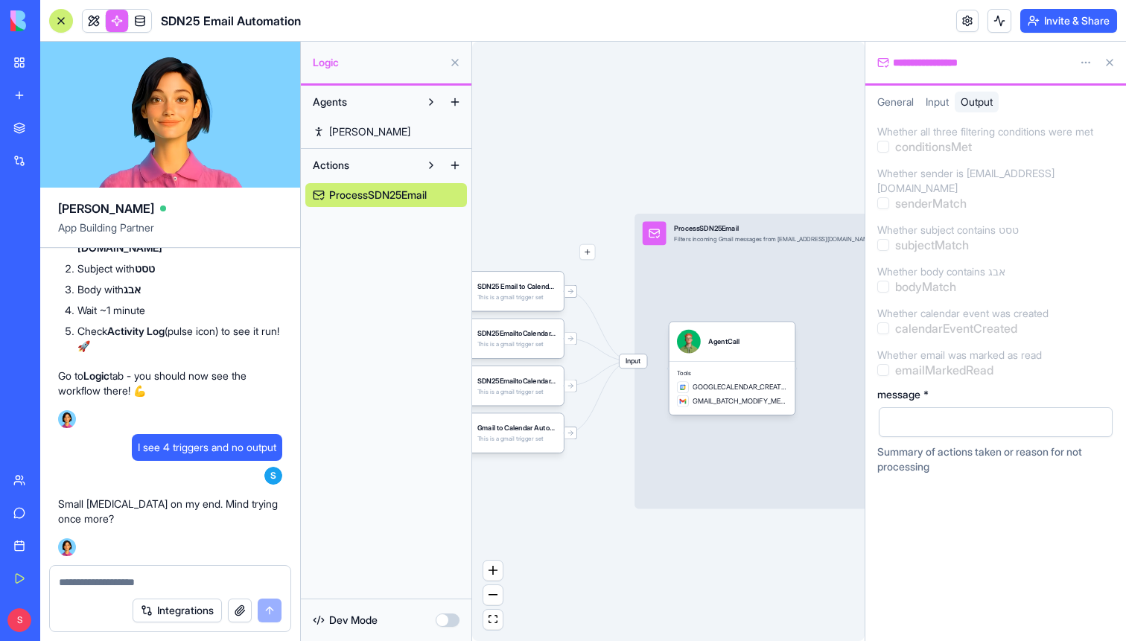
click at [147, 588] on textarea at bounding box center [170, 582] width 223 height 15
paste textarea "**********"
type textarea "**********"
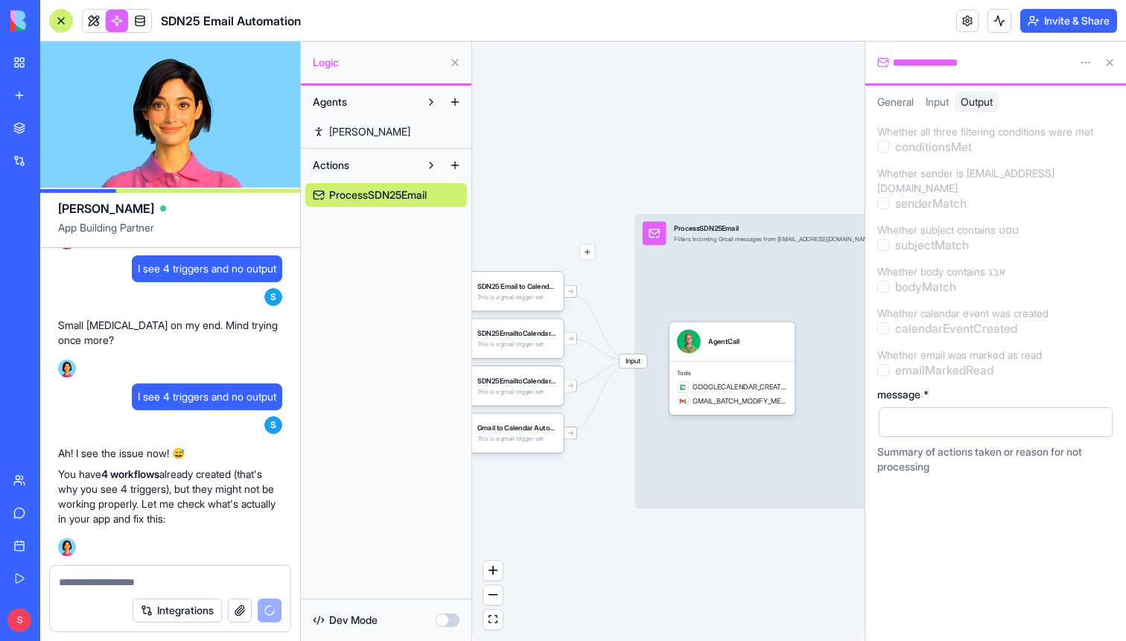
scroll to position [7464, 0]
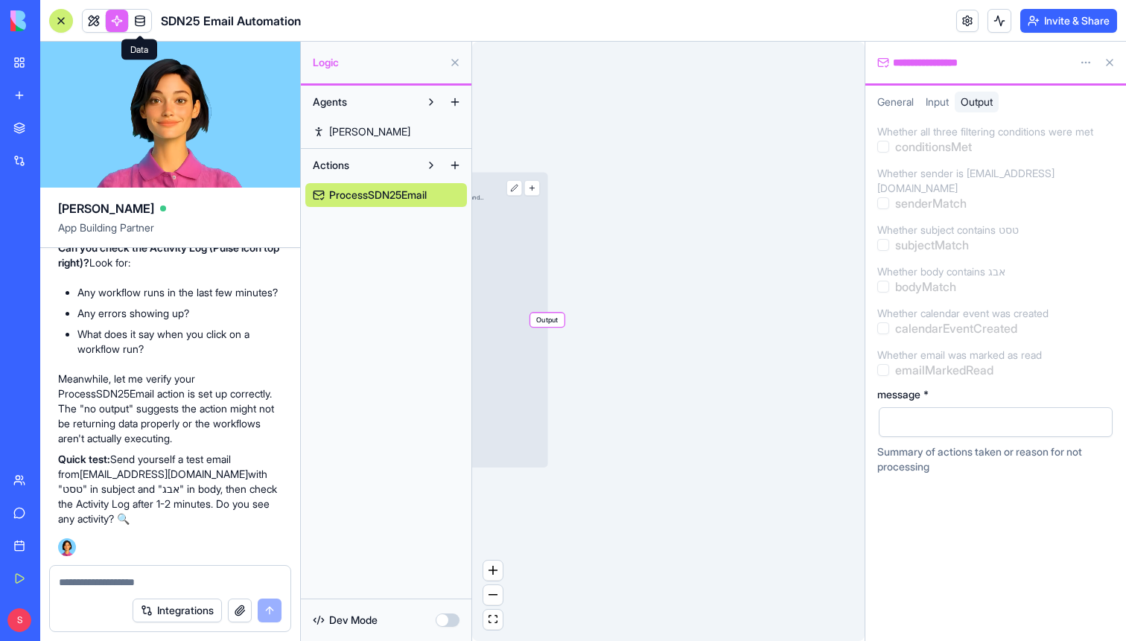
click at [118, 22] on link at bounding box center [117, 21] width 22 height 22
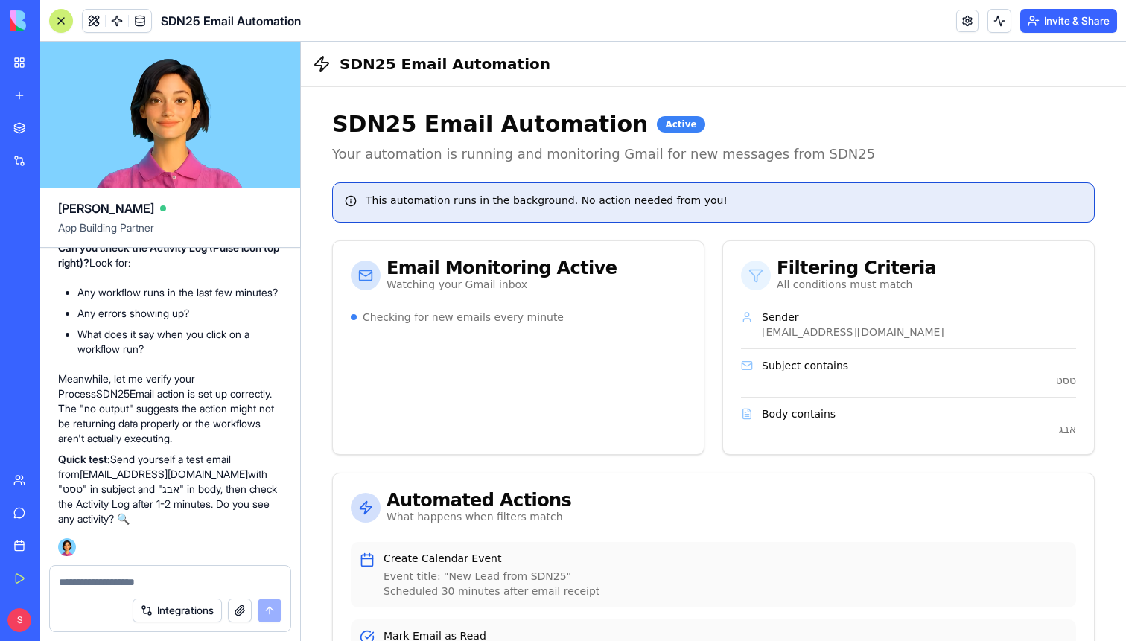
click at [118, 22] on link at bounding box center [117, 21] width 22 height 22
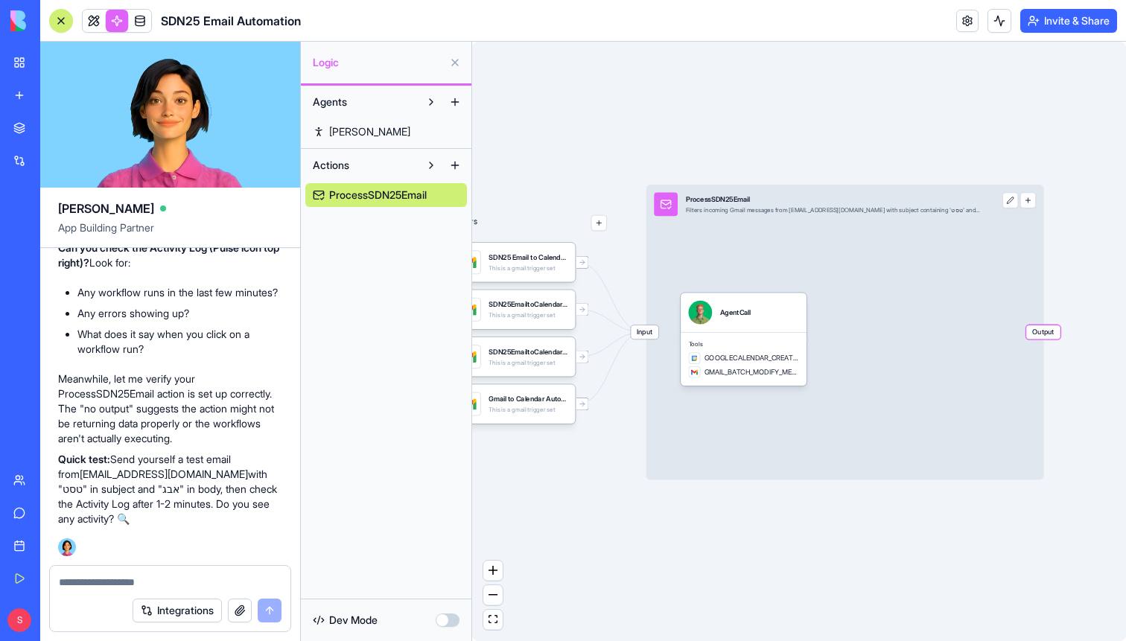
click at [1048, 331] on span "Output" at bounding box center [1043, 332] width 34 height 14
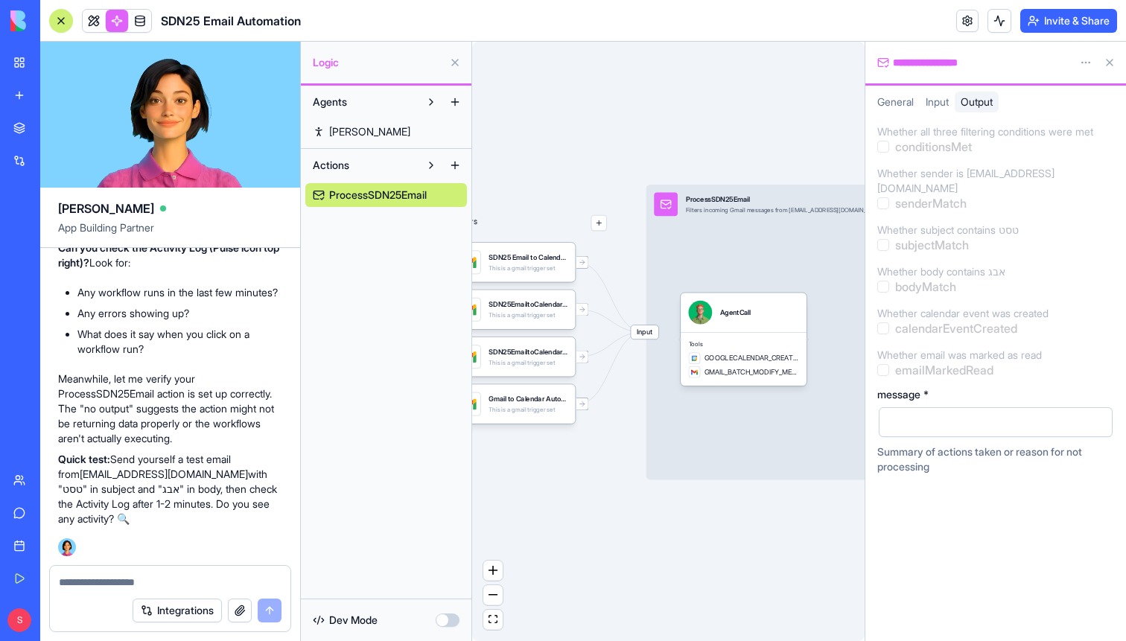
click at [889, 101] on span "General" at bounding box center [895, 101] width 36 height 13
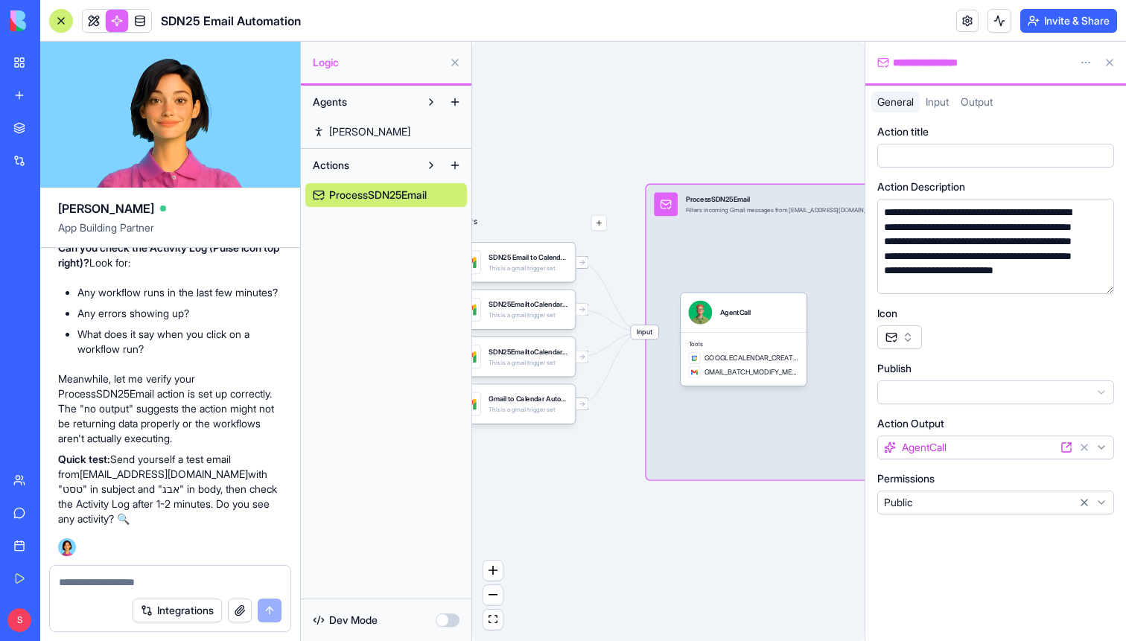
click at [1103, 448] on html "My Workspace New app Marketplace Integrations Recent New App AI Logo Generator …" at bounding box center [563, 320] width 1126 height 641
click at [1068, 446] on icon at bounding box center [1069, 445] width 4 height 4
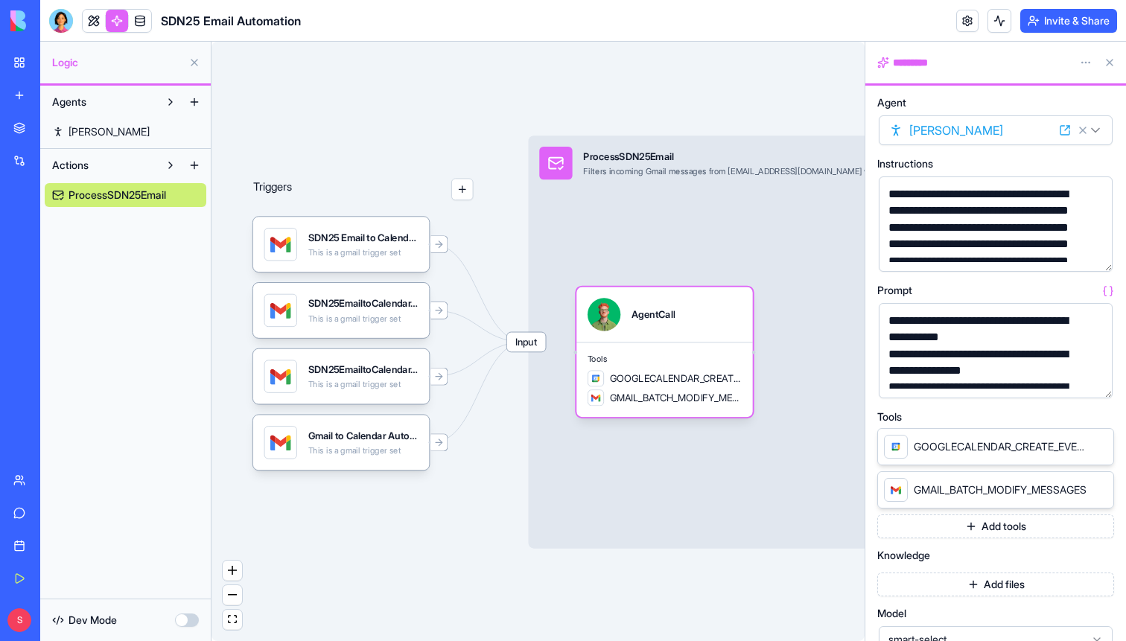
click at [1110, 62] on button at bounding box center [1110, 63] width 24 height 24
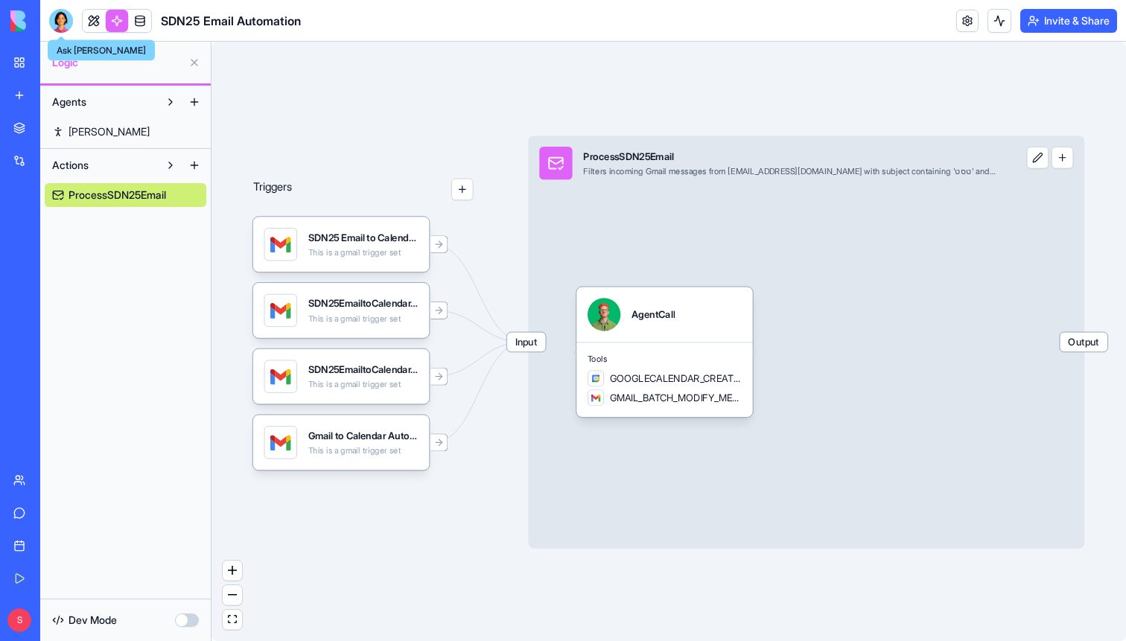
click at [67, 21] on div at bounding box center [61, 21] width 24 height 24
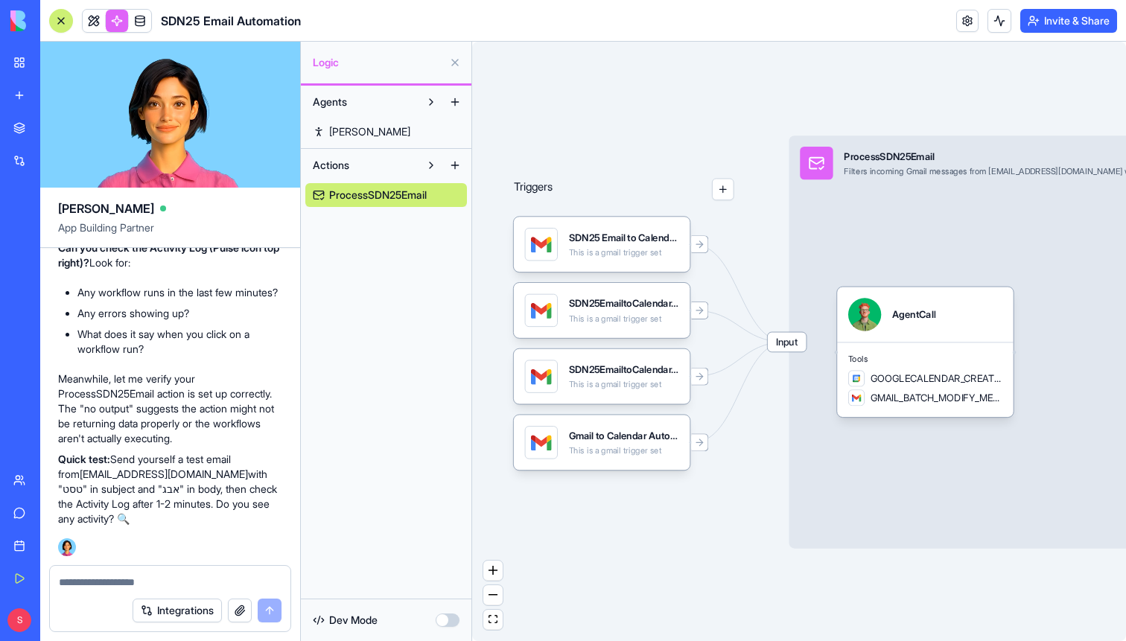
click at [92, 587] on textarea at bounding box center [170, 582] width 223 height 15
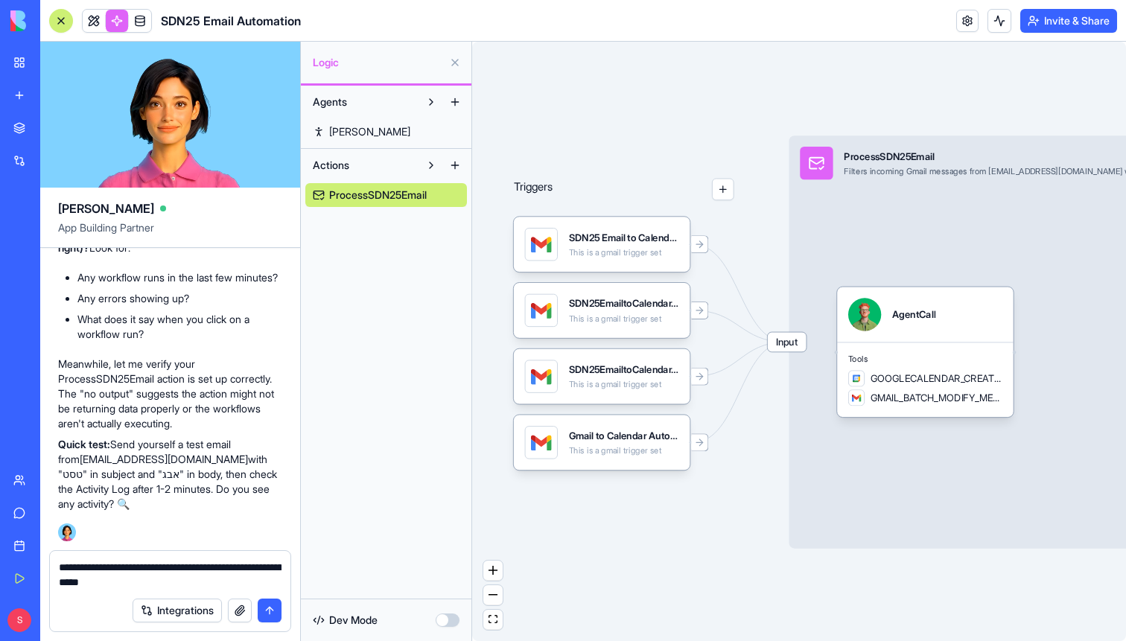
type textarea "**********"
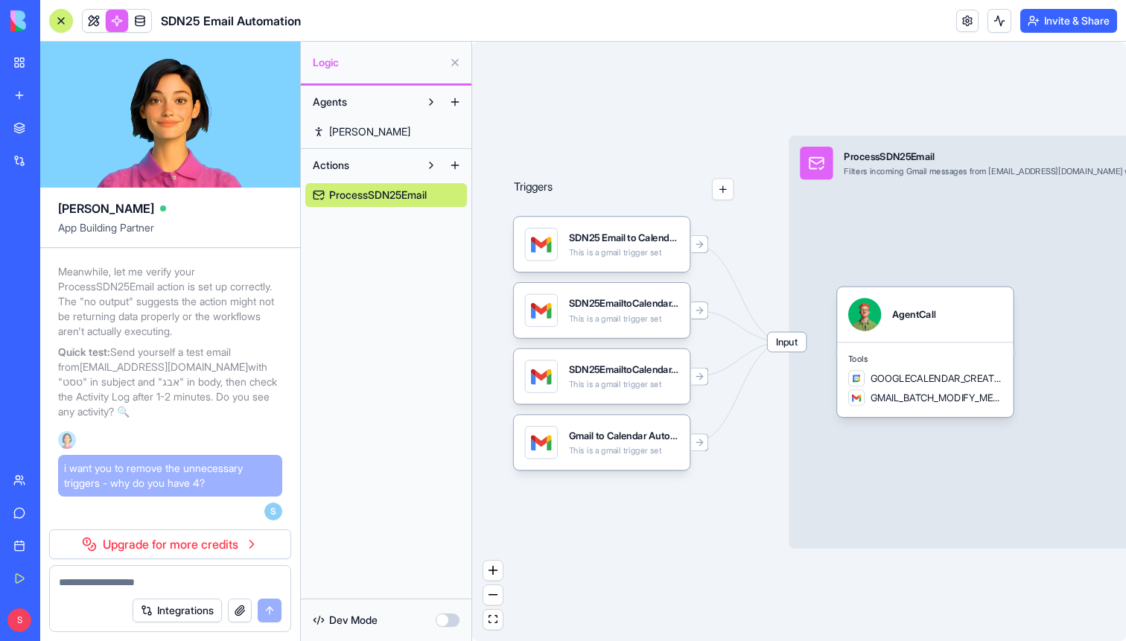
scroll to position [7443, 0]
click at [190, 550] on link "Upgrade for more credits" at bounding box center [170, 545] width 242 height 30
